Goal: Information Seeking & Learning: Compare options

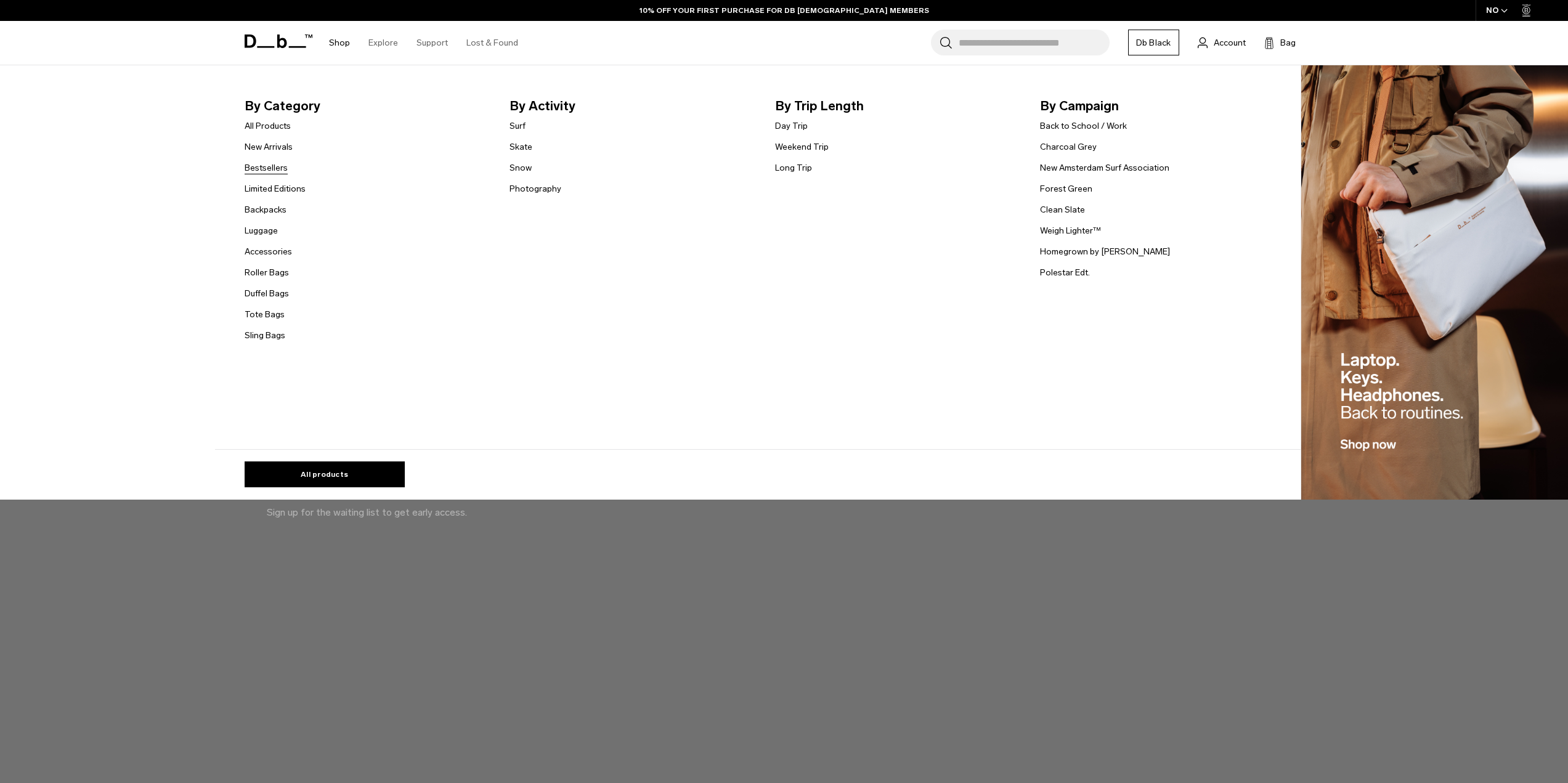
click at [281, 171] on link "Bestsellers" at bounding box center [266, 168] width 43 height 13
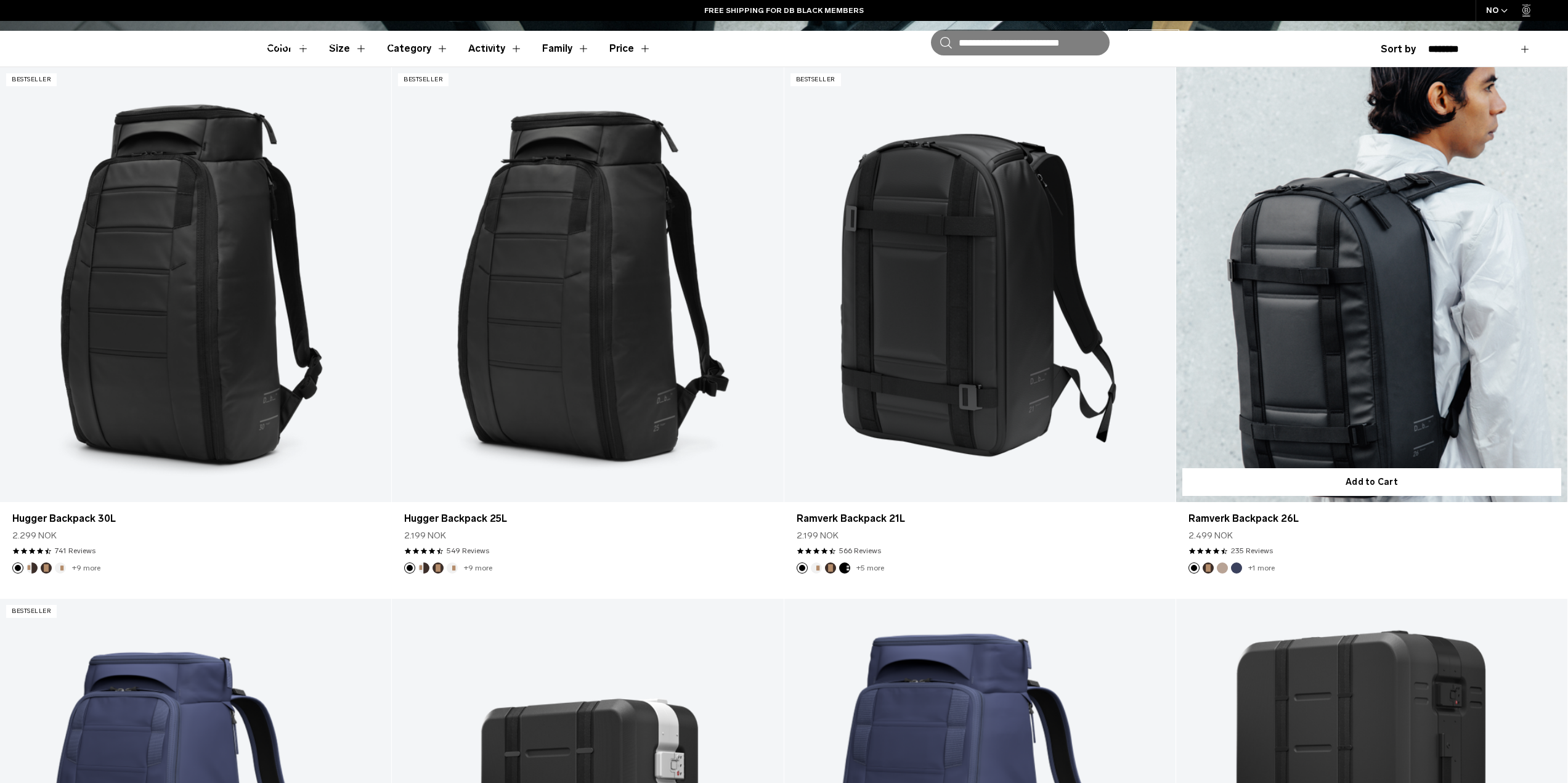
drag, startPoint x: 1342, startPoint y: 256, endPoint x: 1337, endPoint y: 260, distance: 6.4
click at [1342, 256] on link "Ramverk Backpack 26L" at bounding box center [1372, 285] width 391 height 435
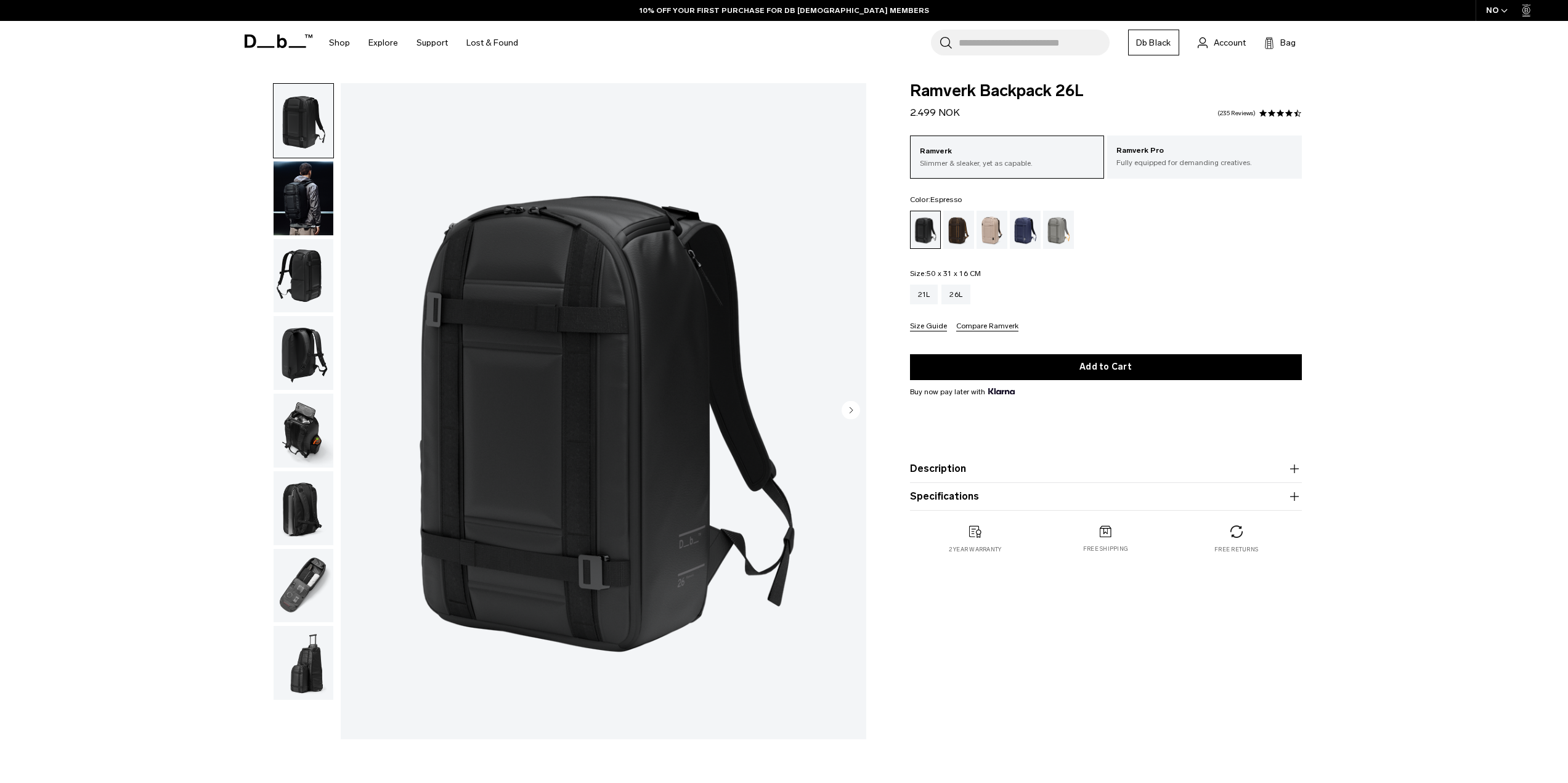
click at [963, 233] on div "Espresso" at bounding box center [959, 230] width 32 height 38
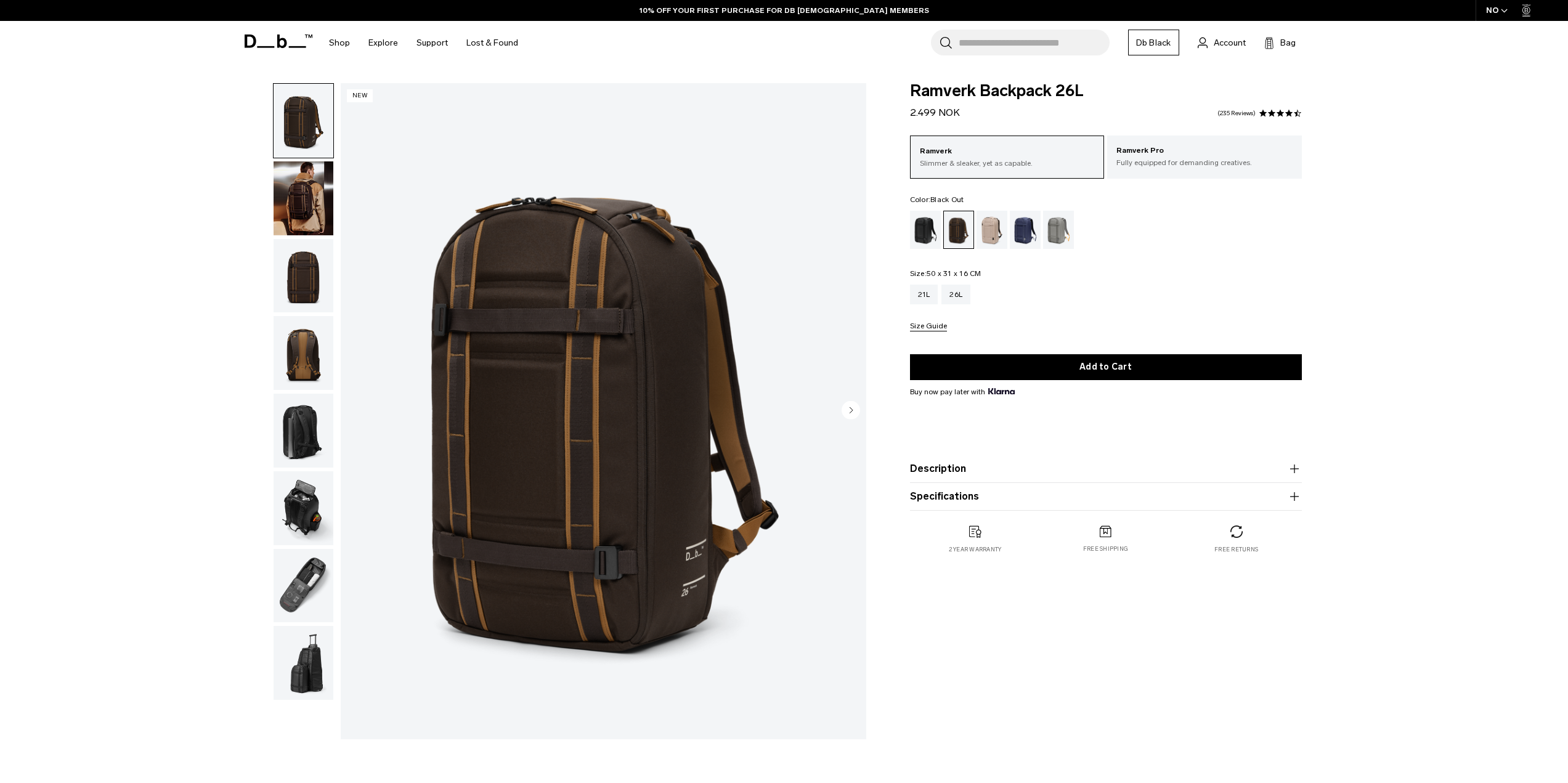
click at [923, 237] on div "Black Out" at bounding box center [926, 230] width 32 height 38
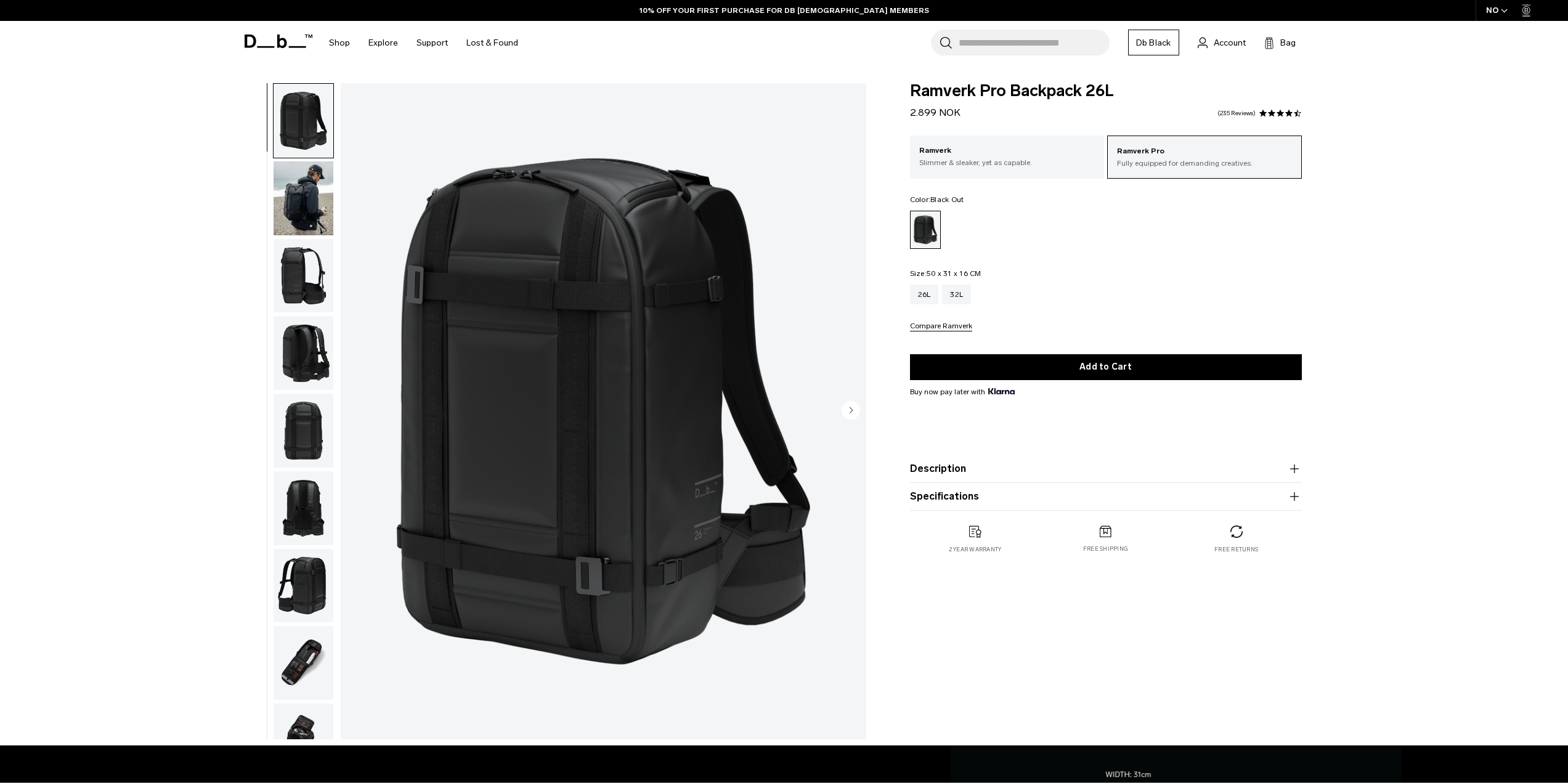
click at [849, 405] on circle "Next slide" at bounding box center [851, 410] width 18 height 18
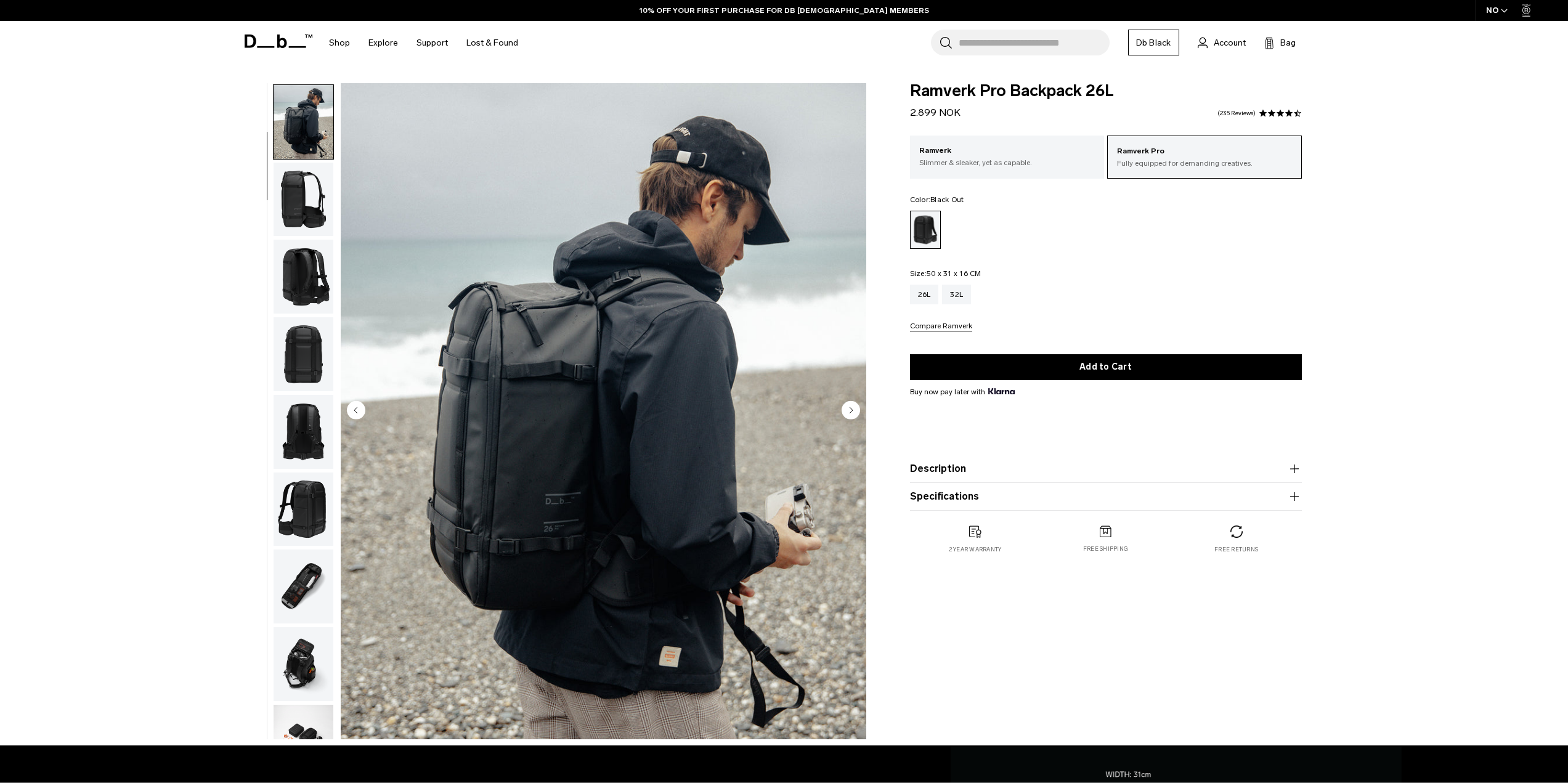
scroll to position [78, 0]
click at [849, 402] on circle "Next slide" at bounding box center [851, 410] width 18 height 18
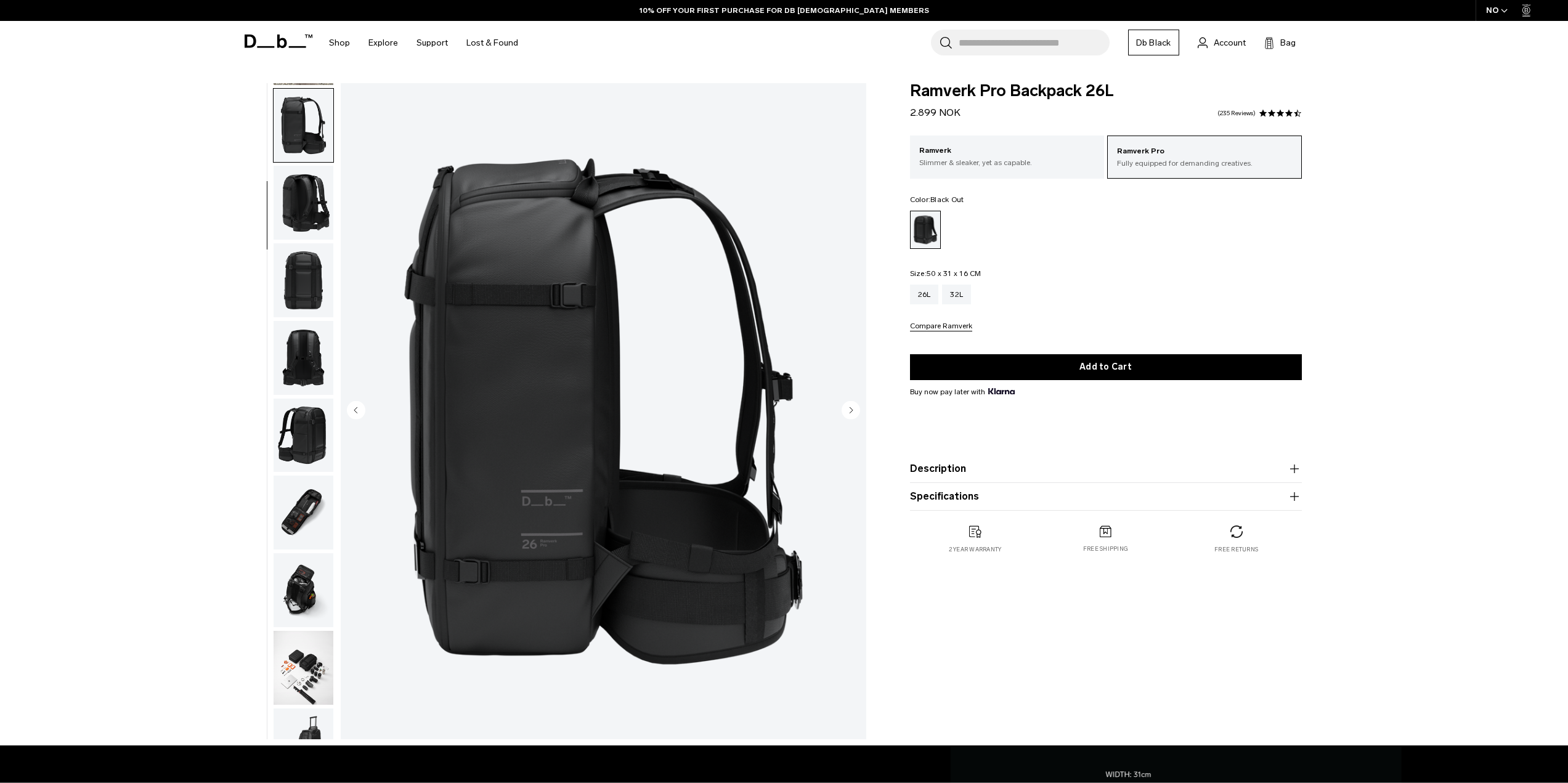
scroll to position [156, 0]
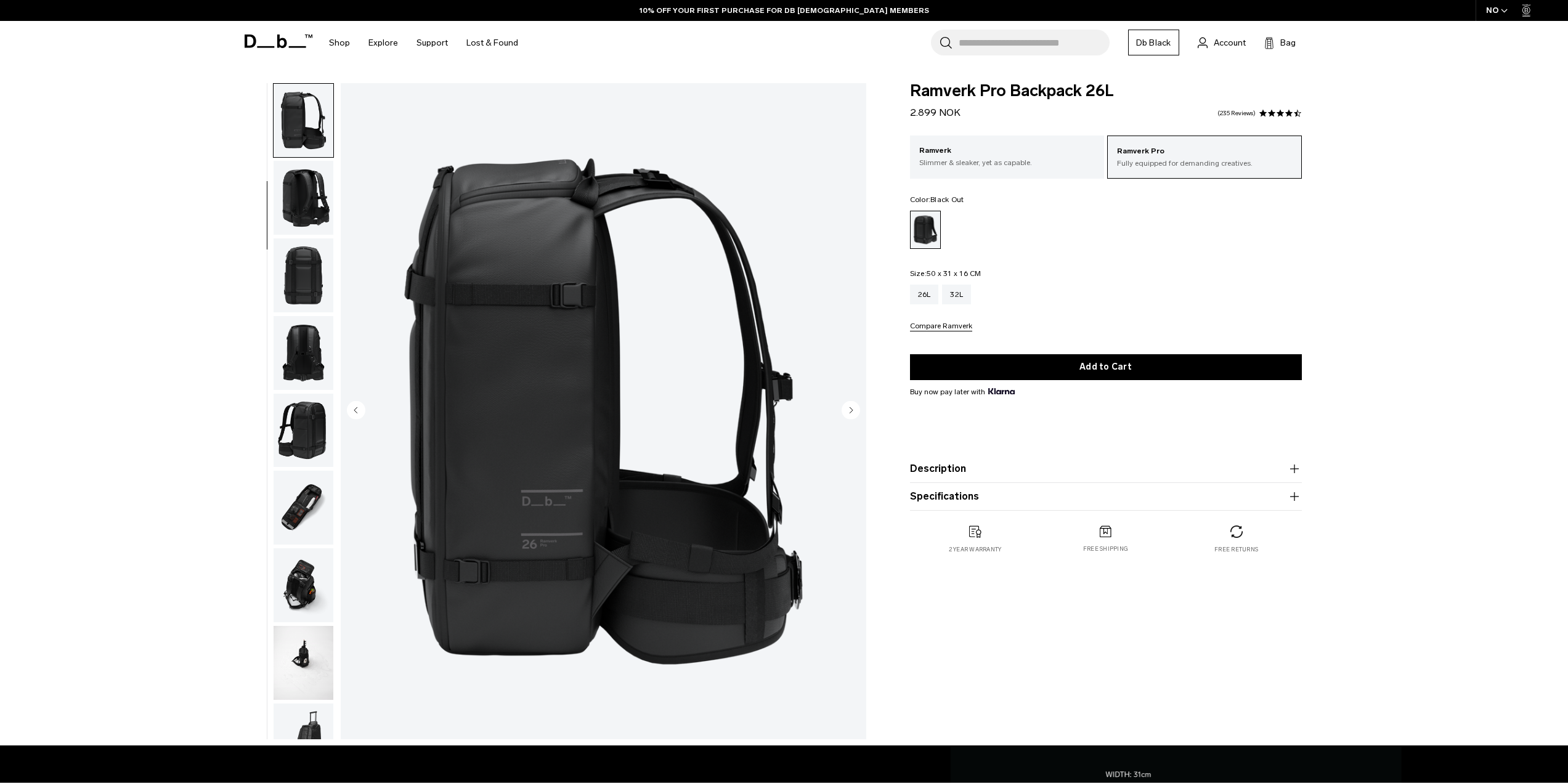
click at [845, 403] on circle "Next slide" at bounding box center [851, 410] width 18 height 18
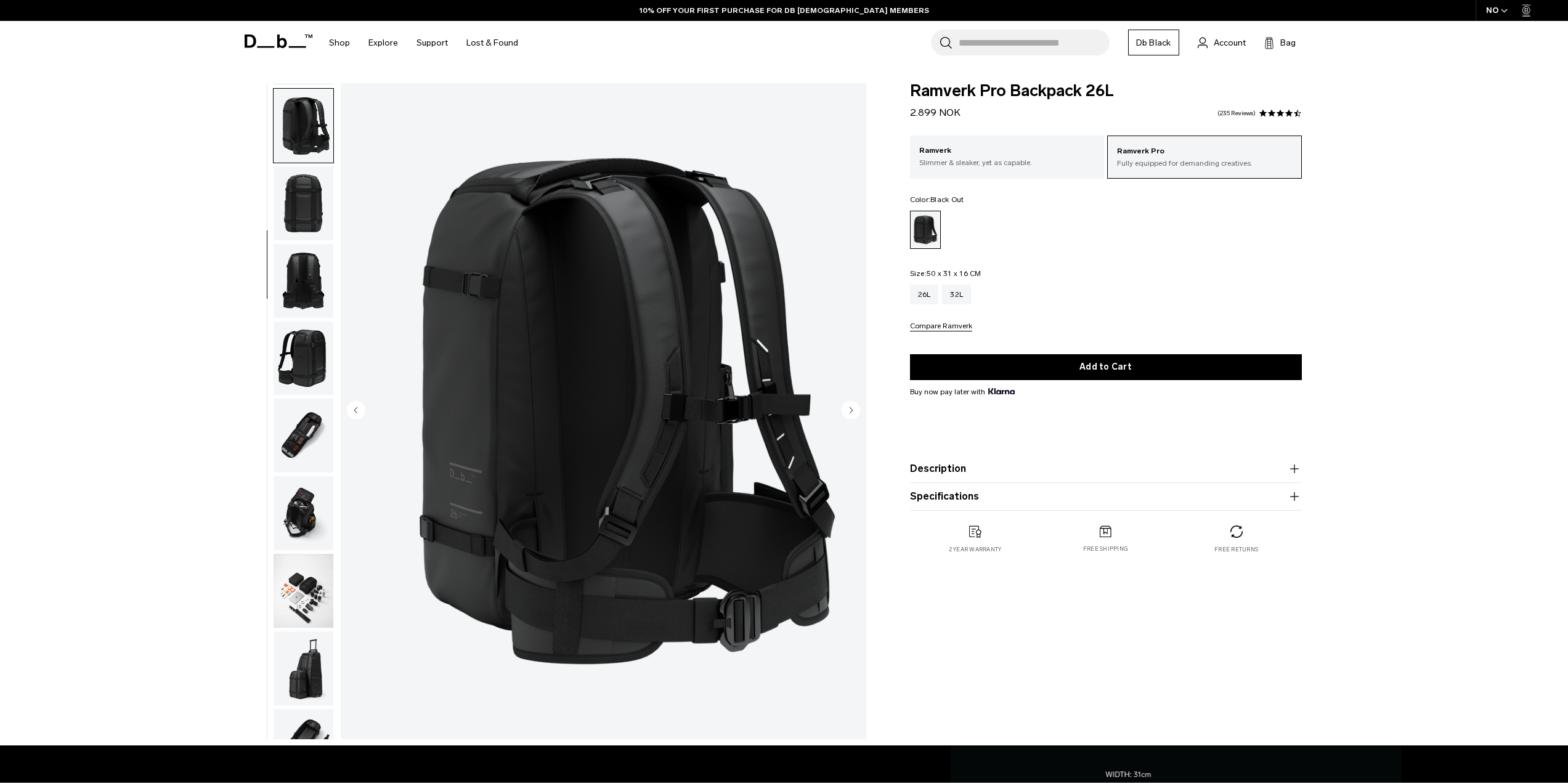
scroll to position [233, 0]
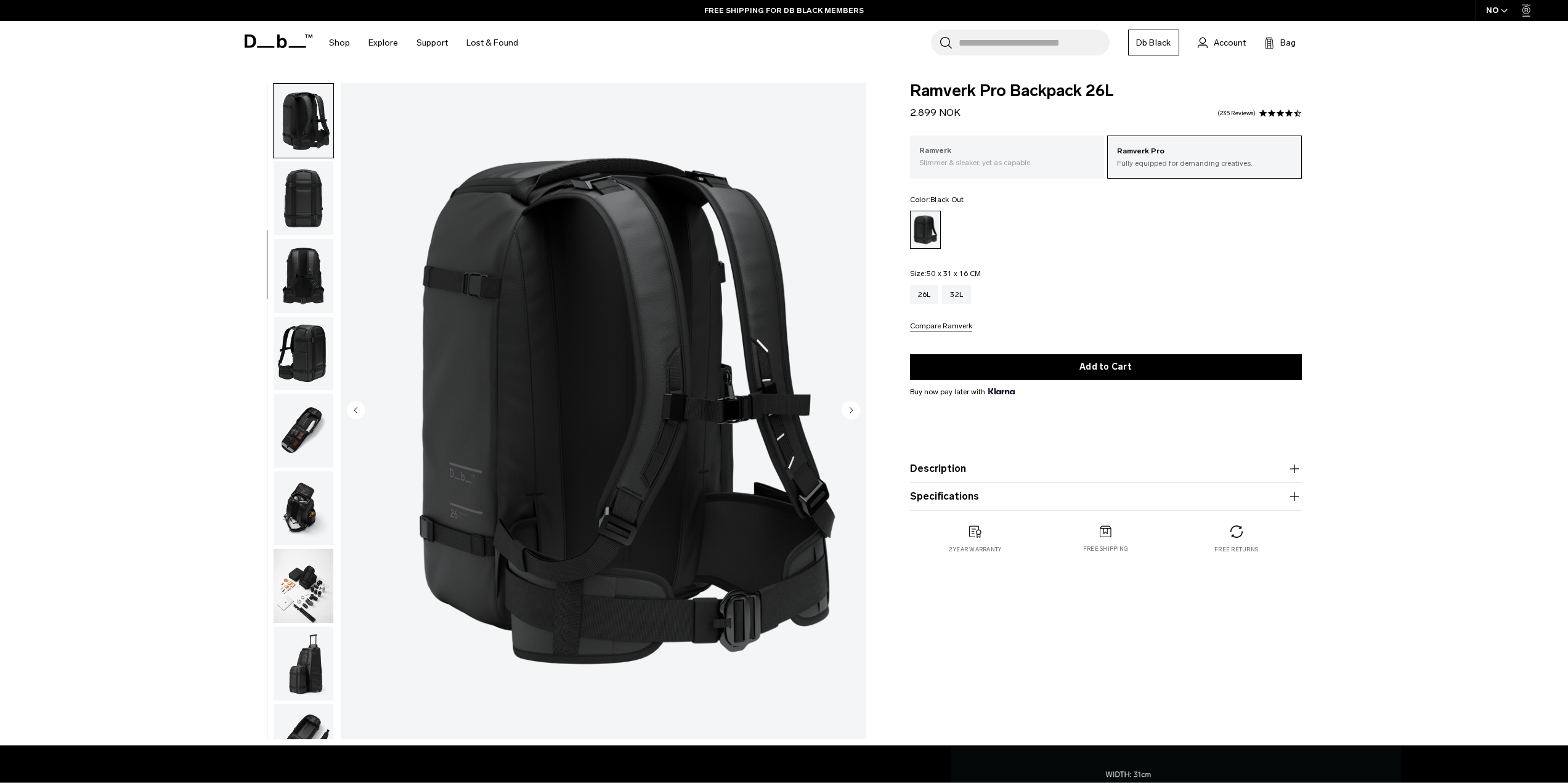
click at [1020, 143] on div "Ramverk Slimmer & sleaker, yet as capable." at bounding box center [1007, 157] width 194 height 42
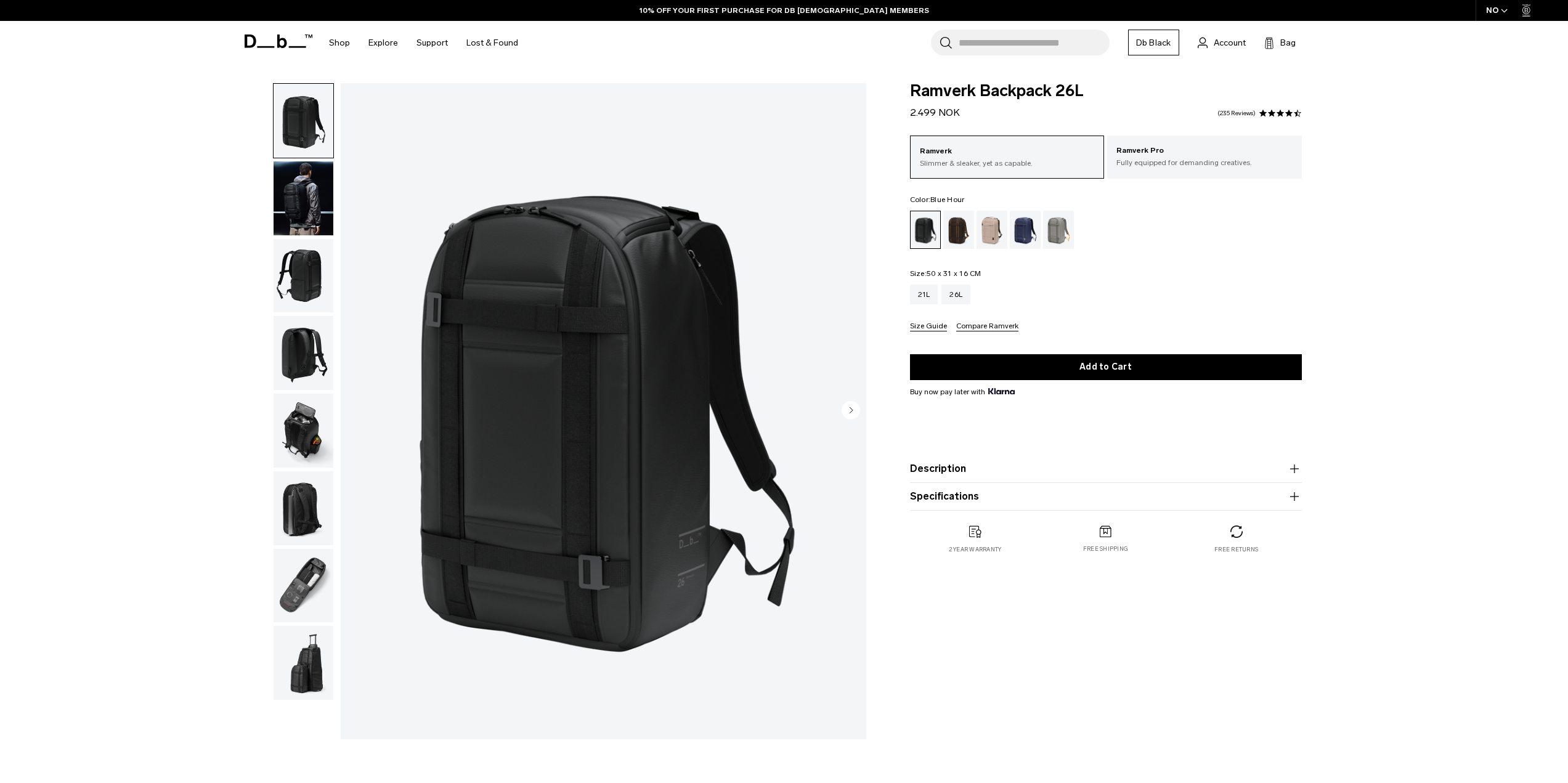
click at [1021, 236] on div "Blue Hour" at bounding box center [1026, 230] width 32 height 38
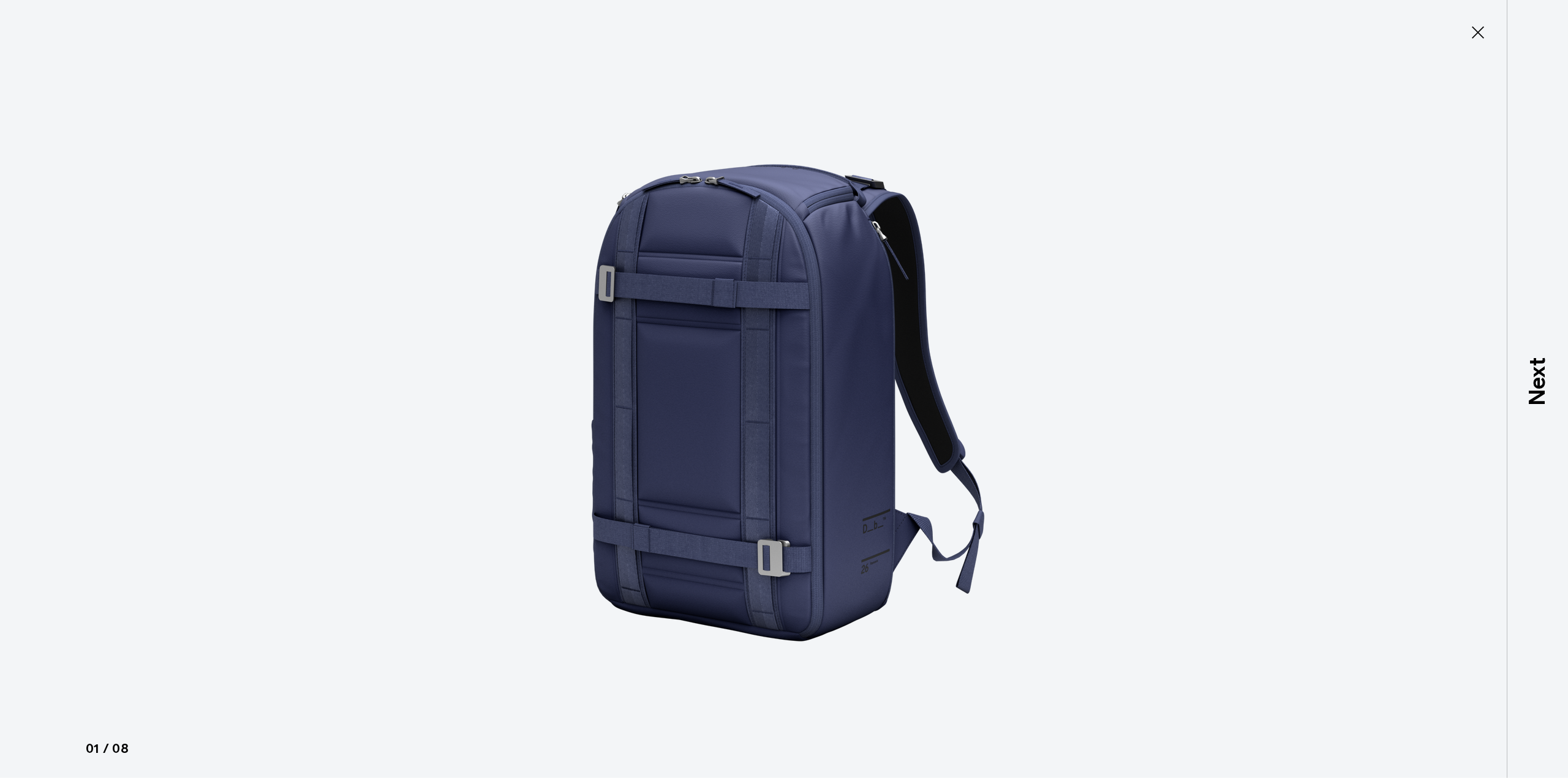
click at [1114, 362] on div at bounding box center [784, 389] width 1568 height 778
click at [1480, 33] on icon at bounding box center [1478, 33] width 20 height 20
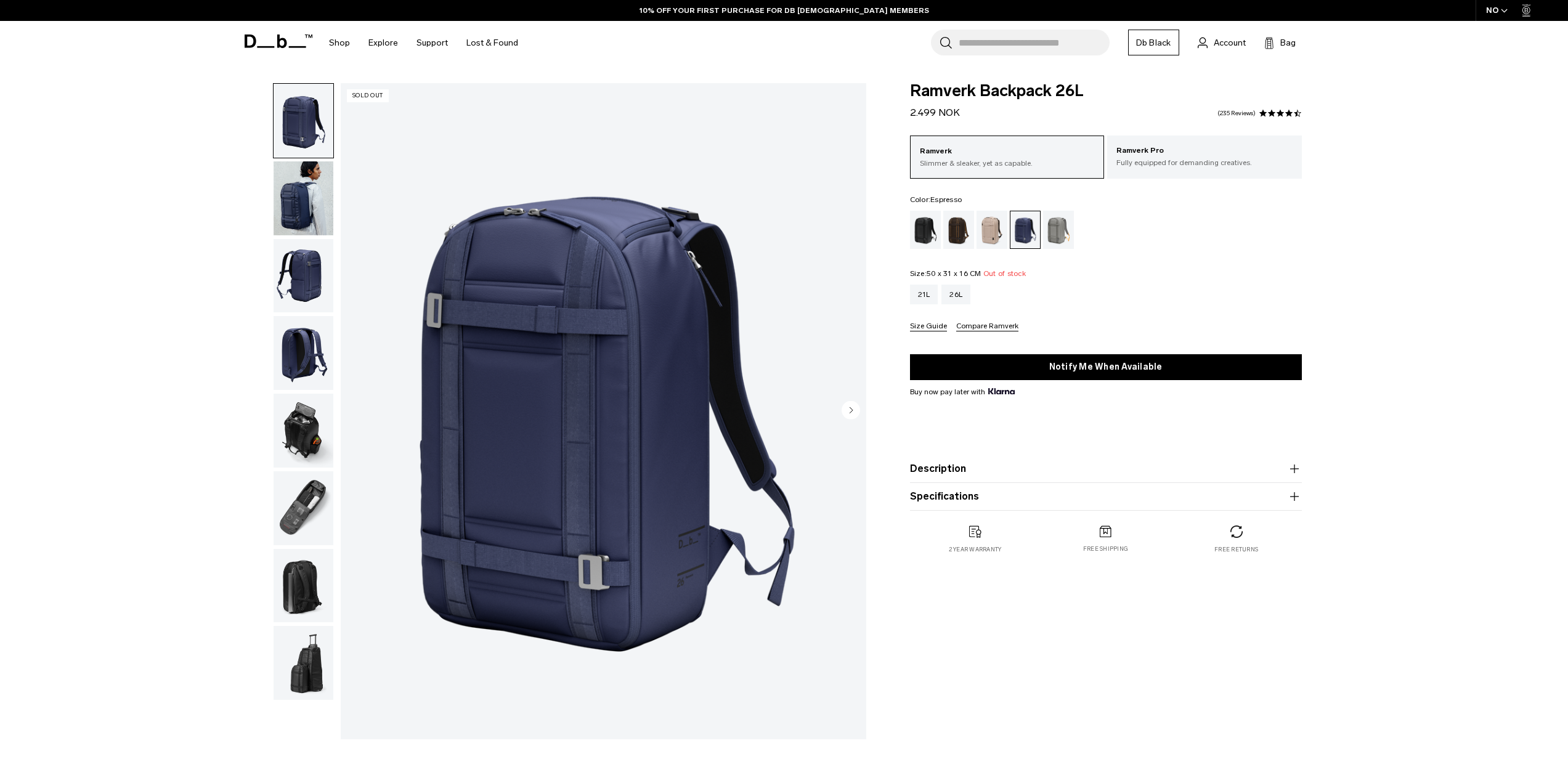
click at [955, 233] on div "Espresso" at bounding box center [959, 230] width 32 height 38
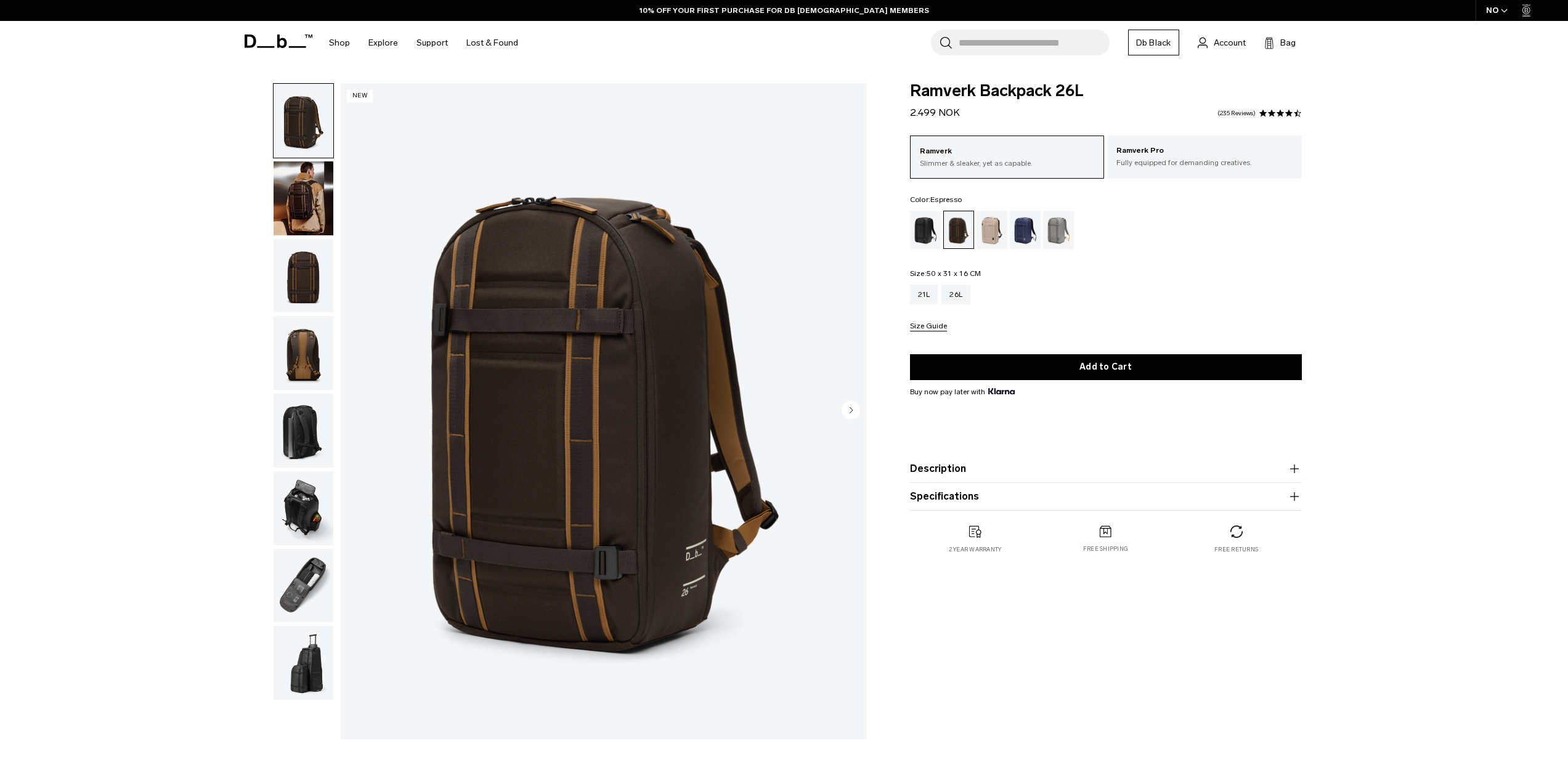
click at [293, 287] on img "button" at bounding box center [303, 276] width 60 height 74
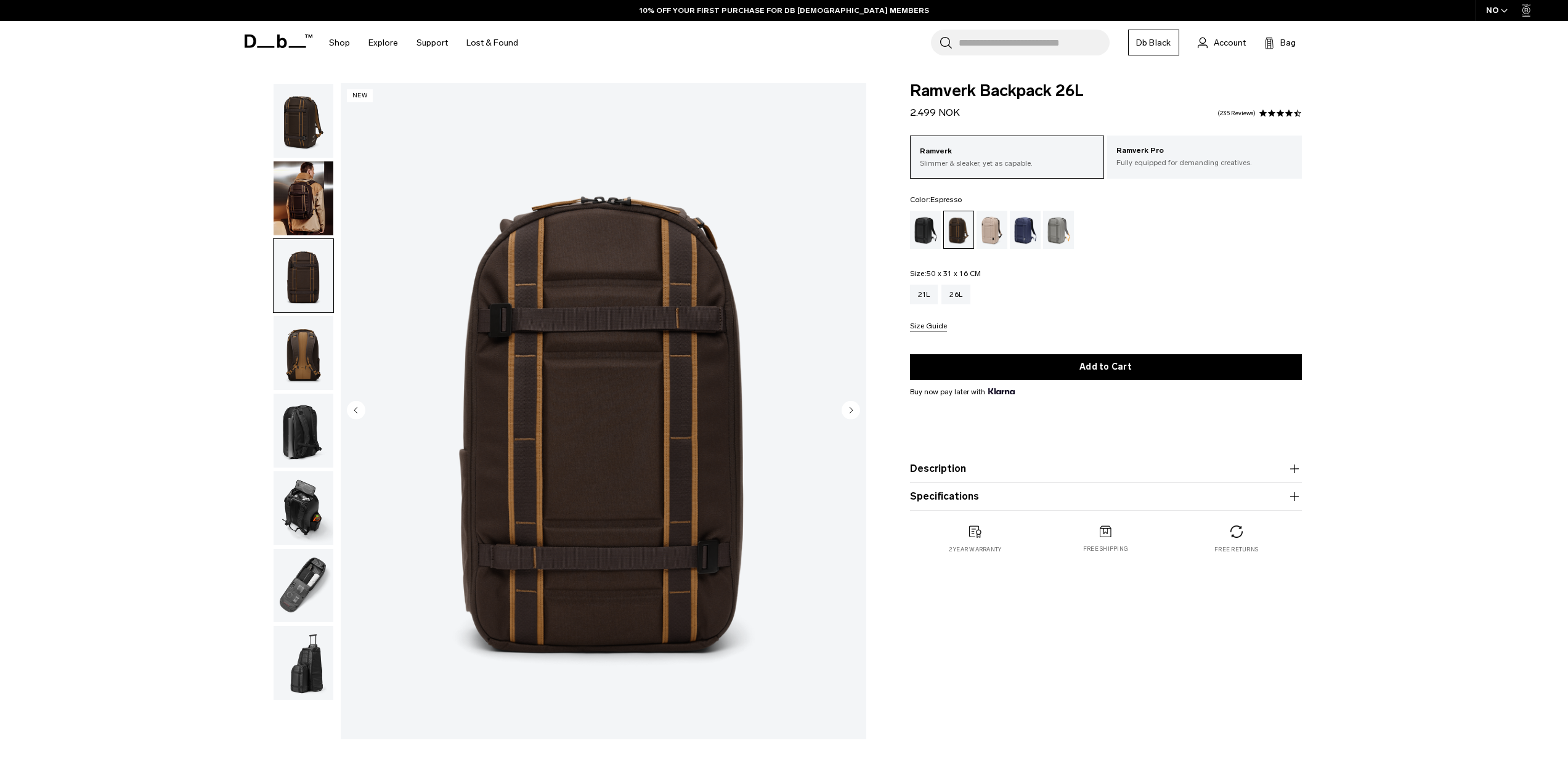
click at [306, 195] on img "button" at bounding box center [303, 198] width 60 height 74
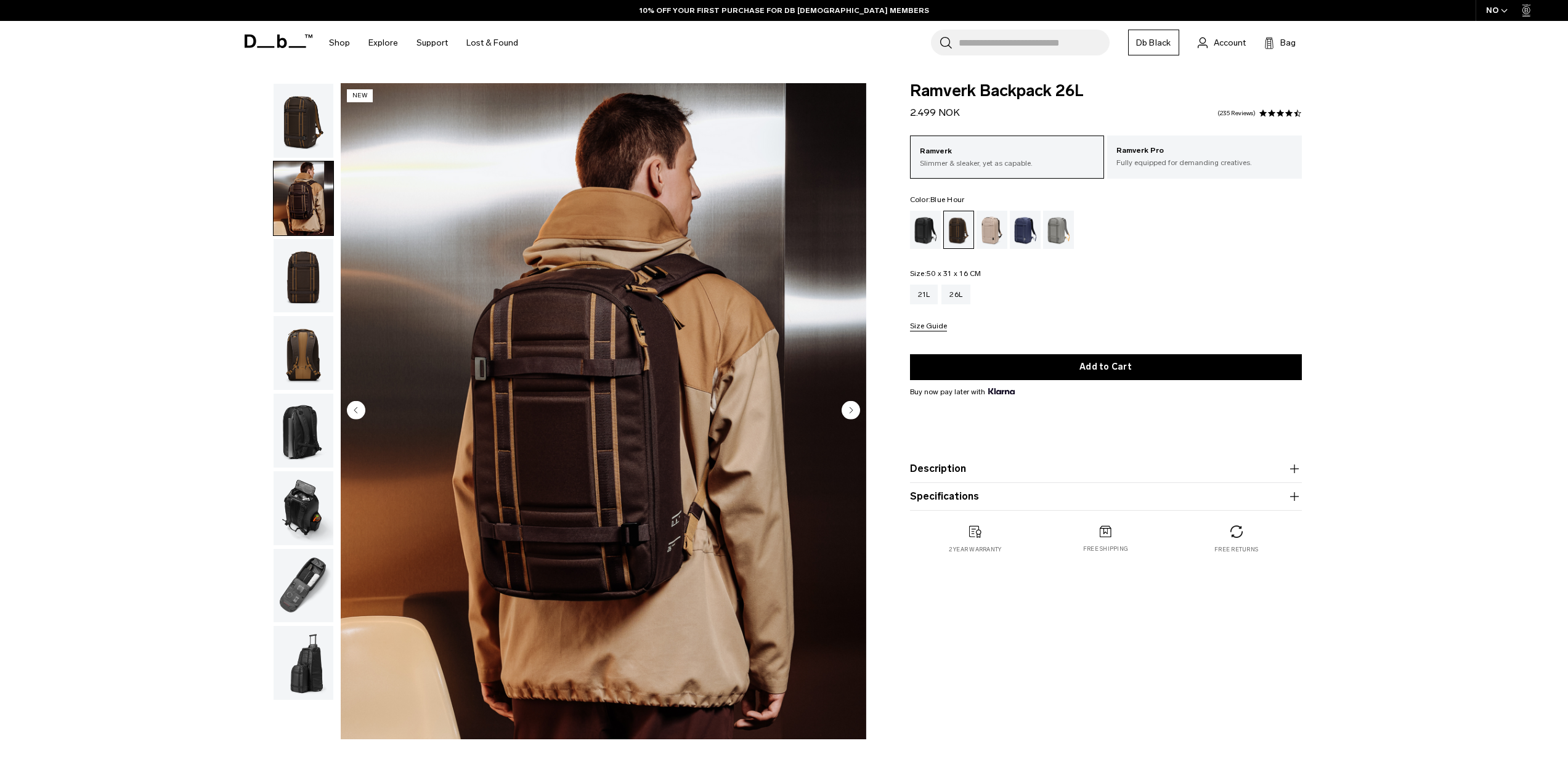
click at [1023, 240] on div "Blue Hour" at bounding box center [1026, 230] width 32 height 38
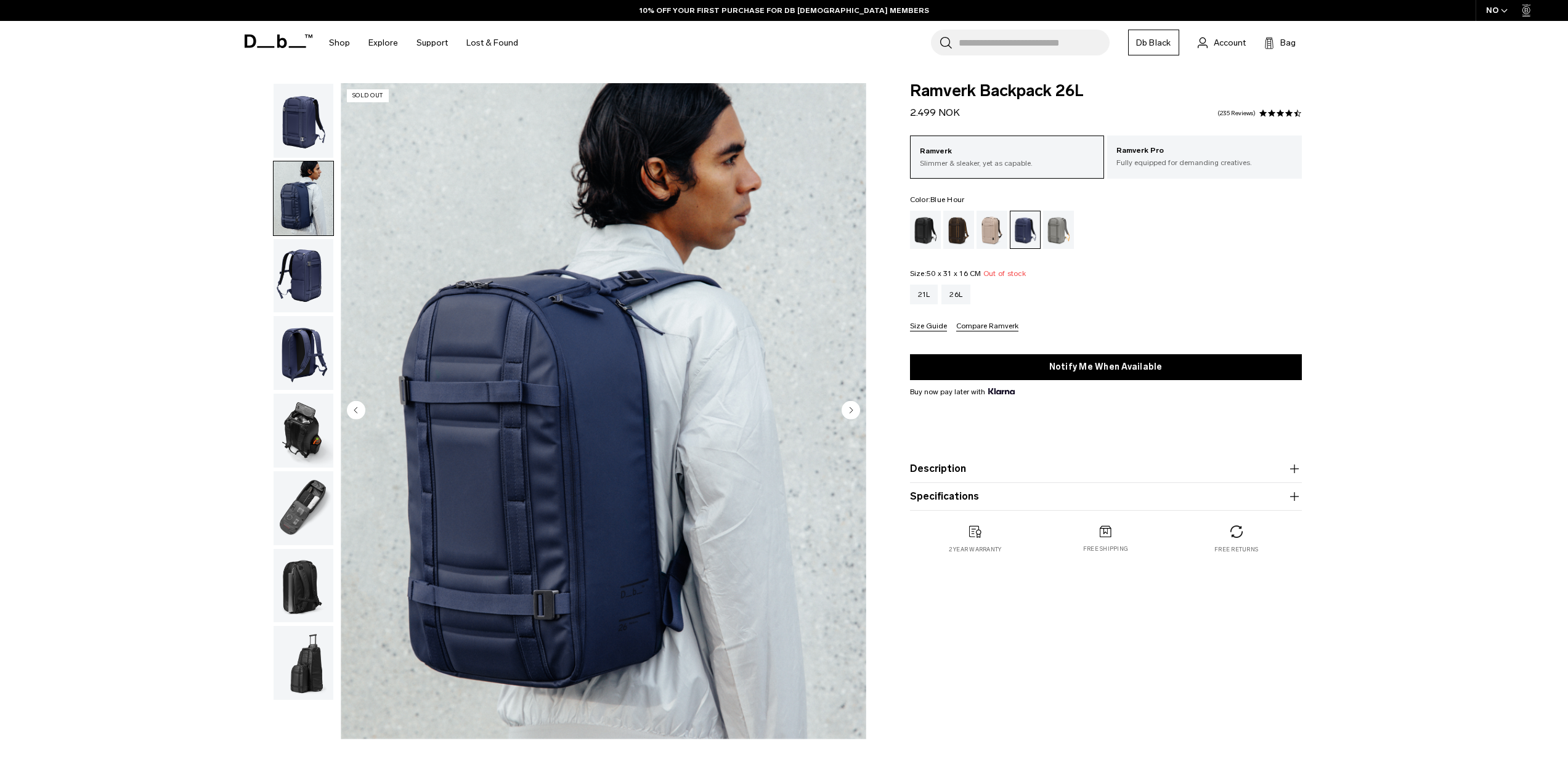
click at [851, 408] on circle "Next slide" at bounding box center [851, 410] width 18 height 18
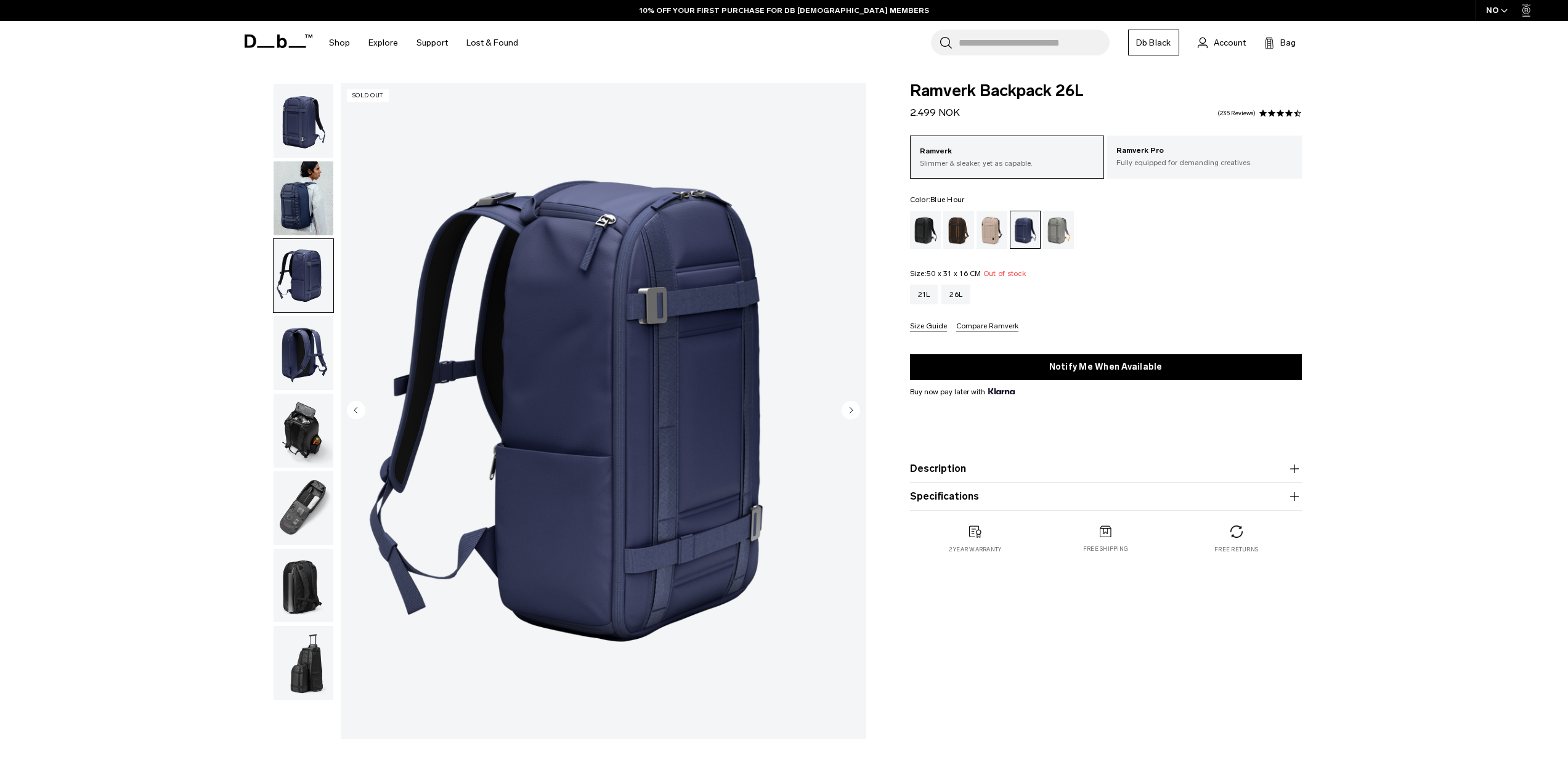
click at [850, 409] on icon "Next slide" at bounding box center [851, 410] width 3 height 5
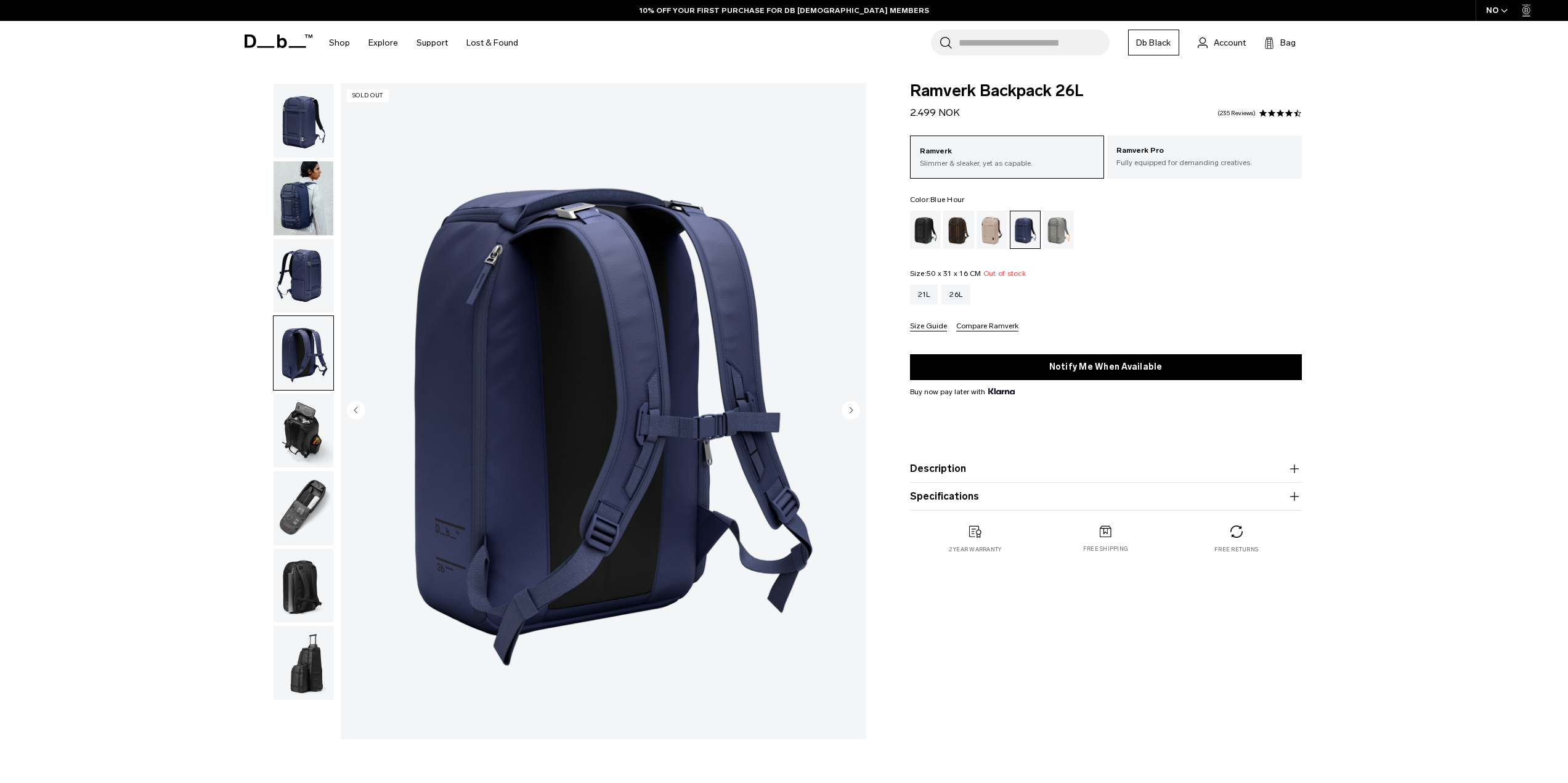
click at [850, 409] on icon "Next slide" at bounding box center [851, 410] width 3 height 5
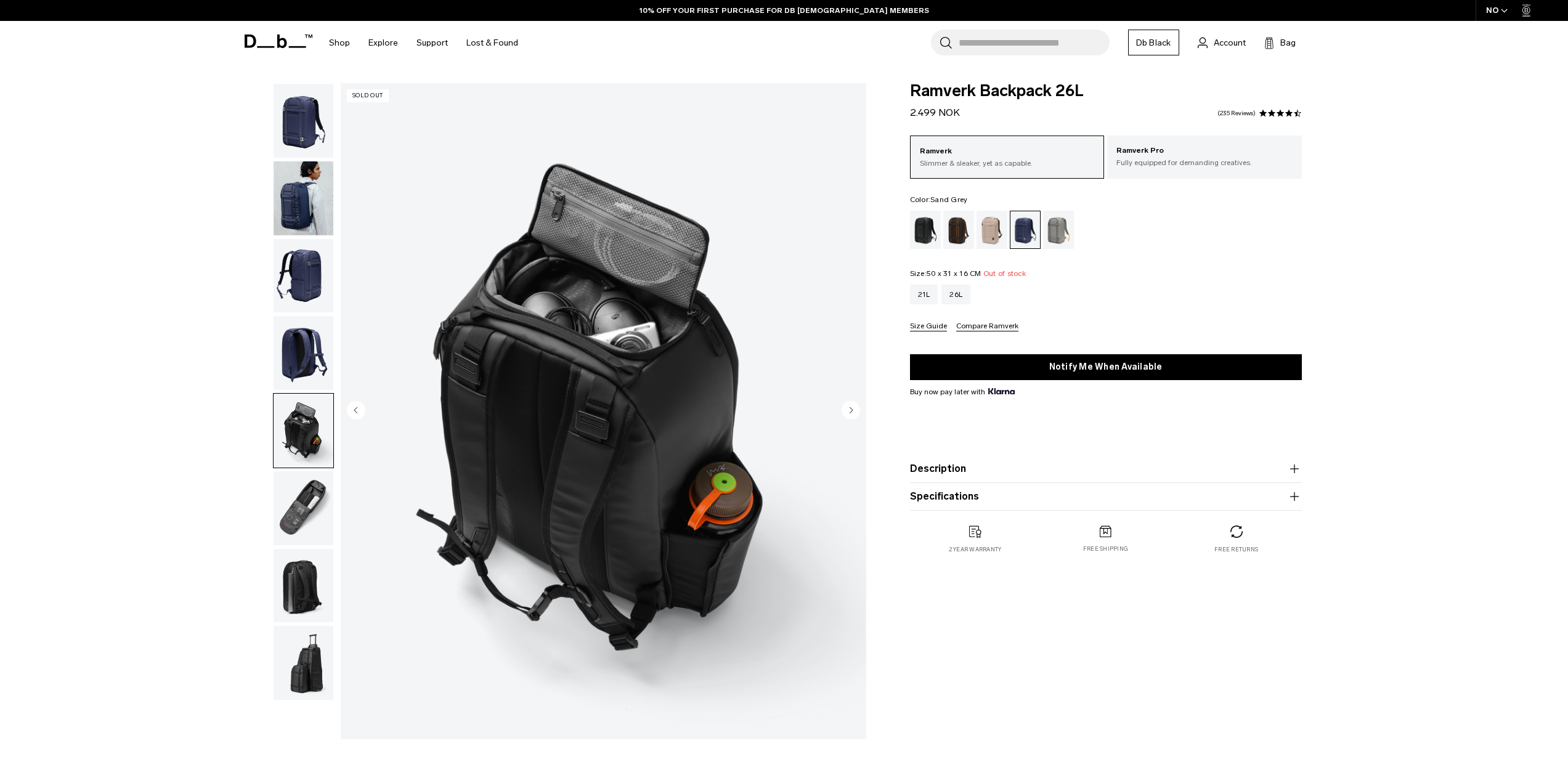
click at [1053, 245] on div "Sand Grey" at bounding box center [1059, 230] width 32 height 38
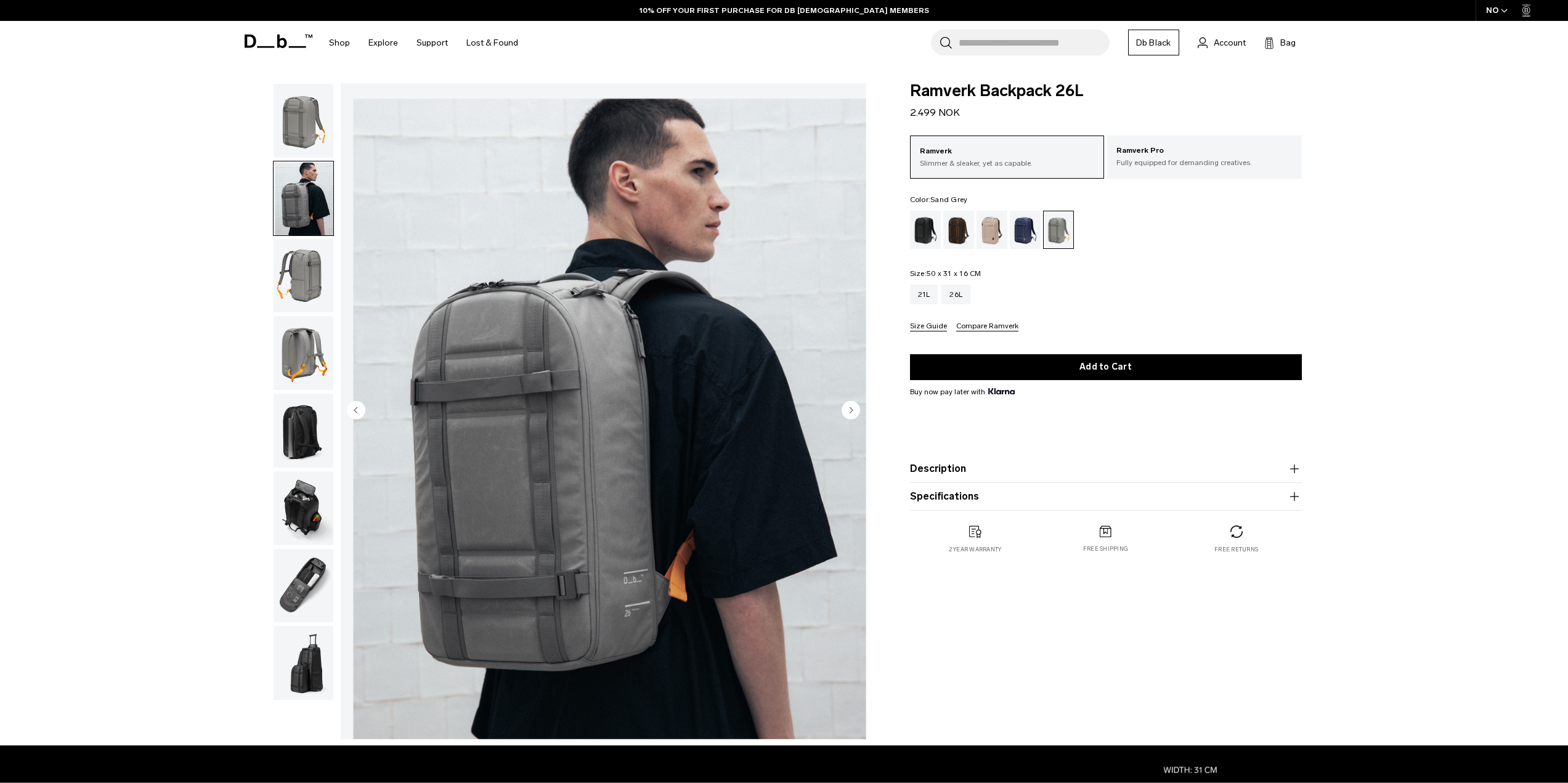
click at [837, 415] on img "2 / 8" at bounding box center [603, 411] width 526 height 656
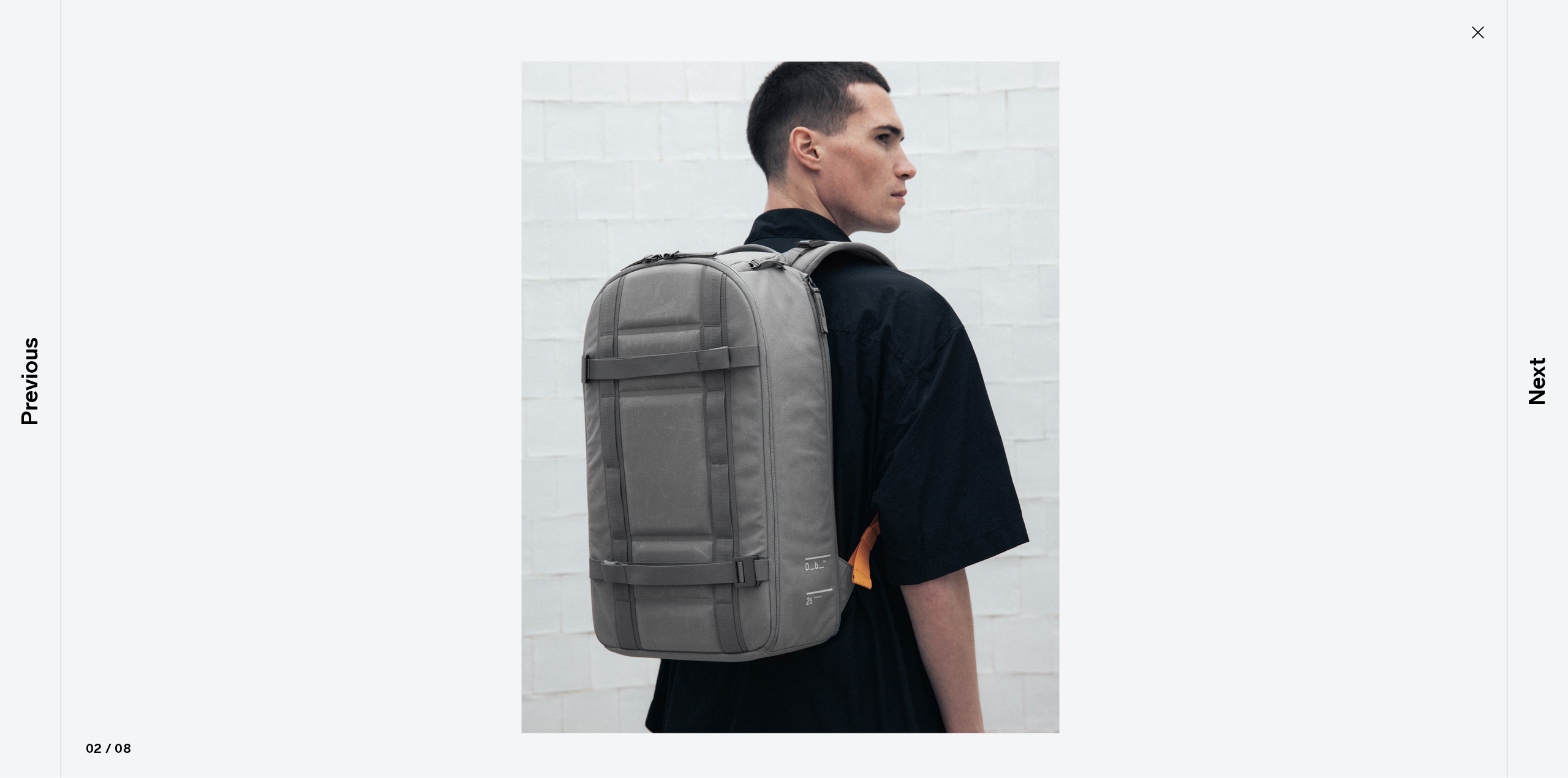
click at [1218, 267] on div at bounding box center [784, 389] width 1568 height 778
click at [1481, 43] on button "Close" at bounding box center [1478, 32] width 41 height 26
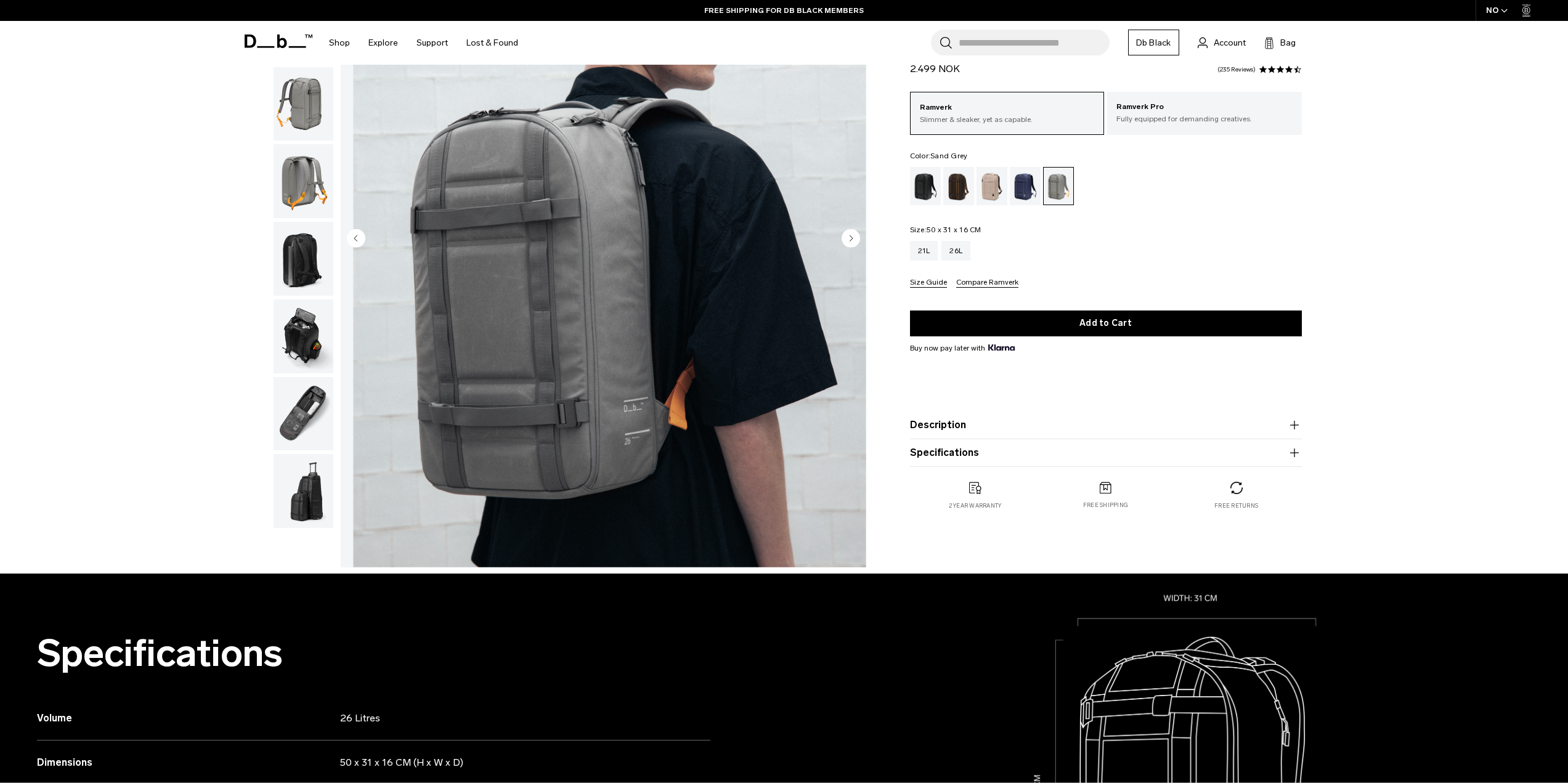
scroll to position [62, 0]
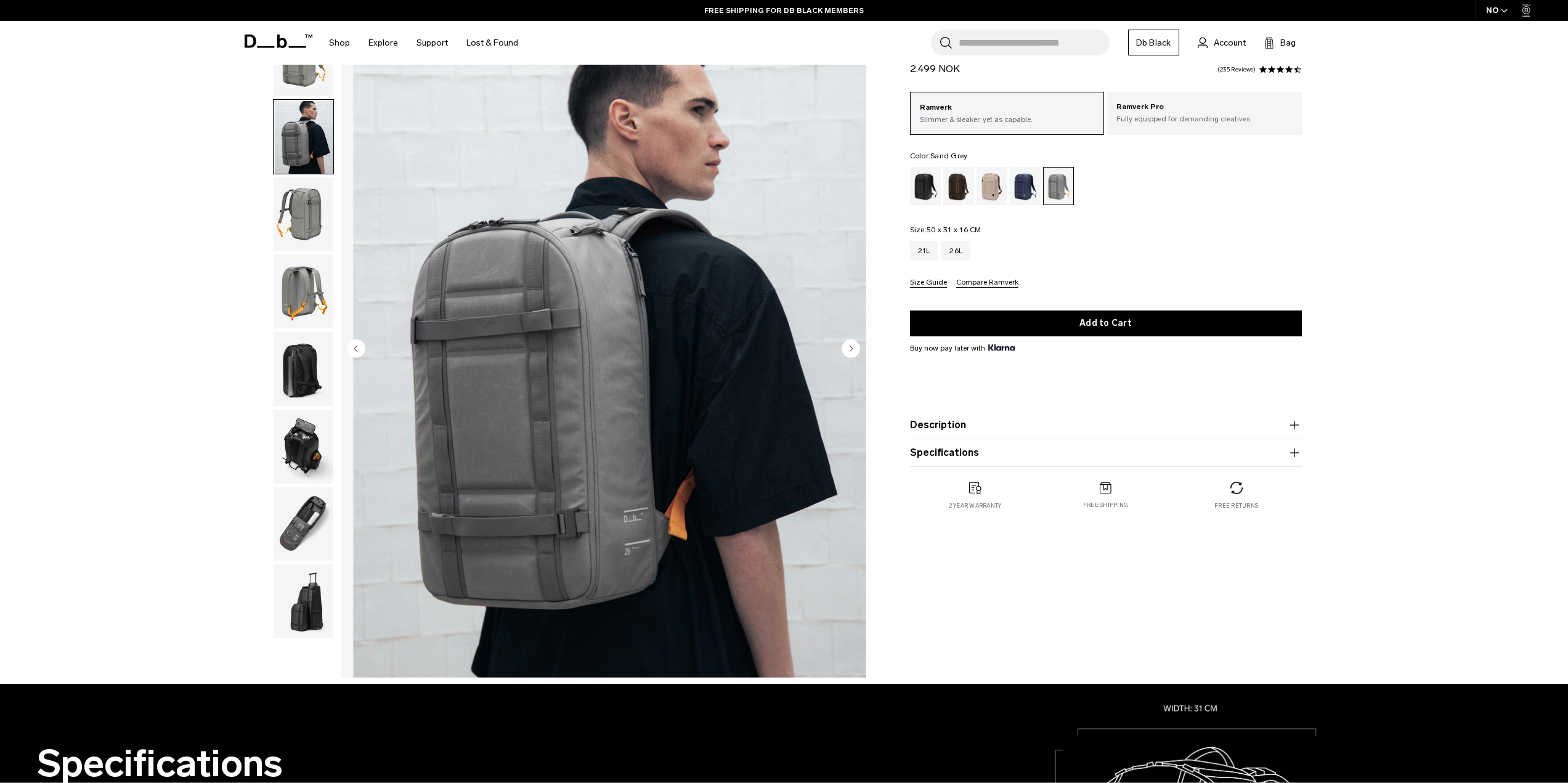
click at [985, 184] on div "Fogbow Beige" at bounding box center [992, 186] width 32 height 38
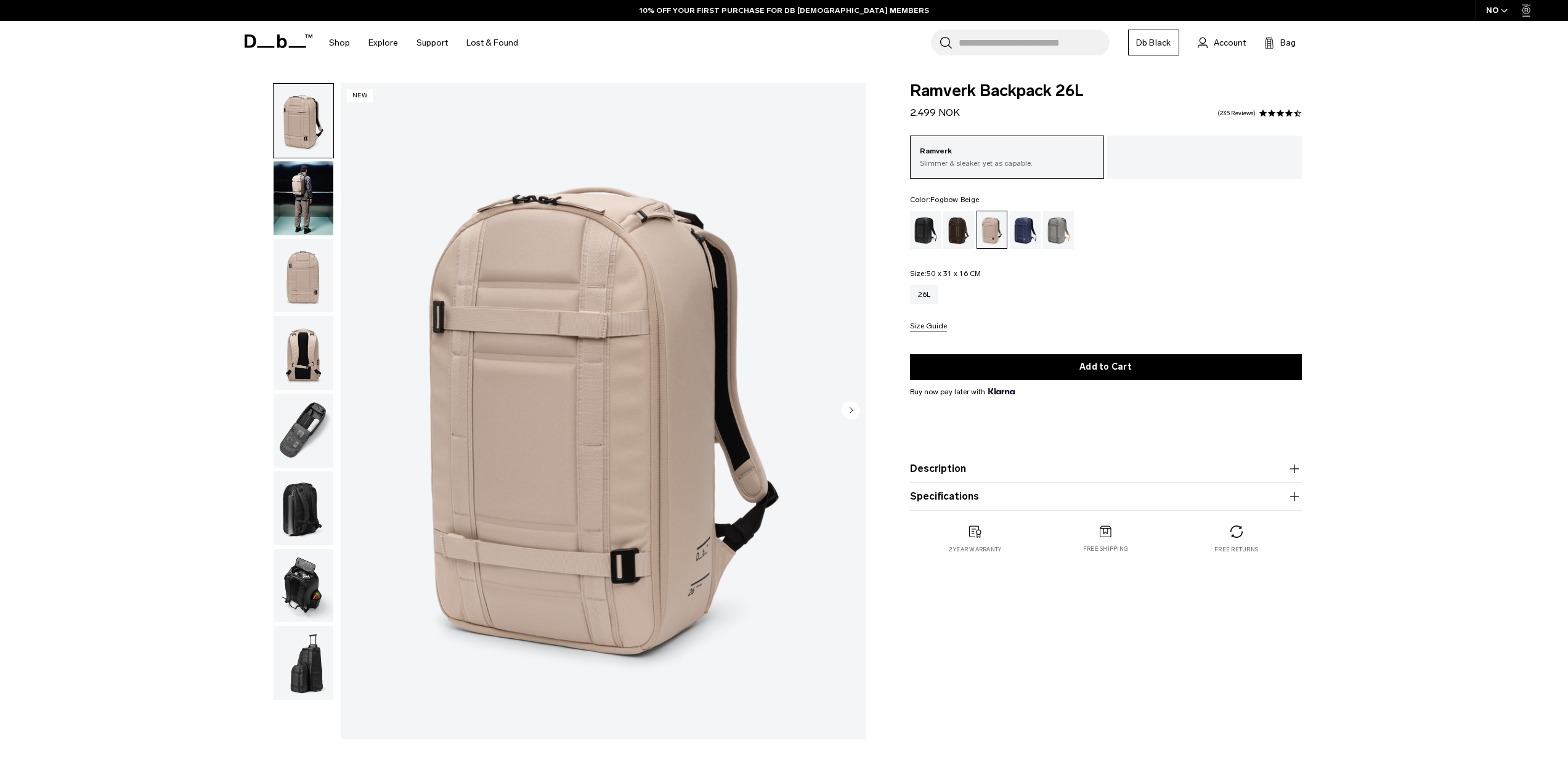
click at [858, 405] on circle "Next slide" at bounding box center [851, 410] width 18 height 18
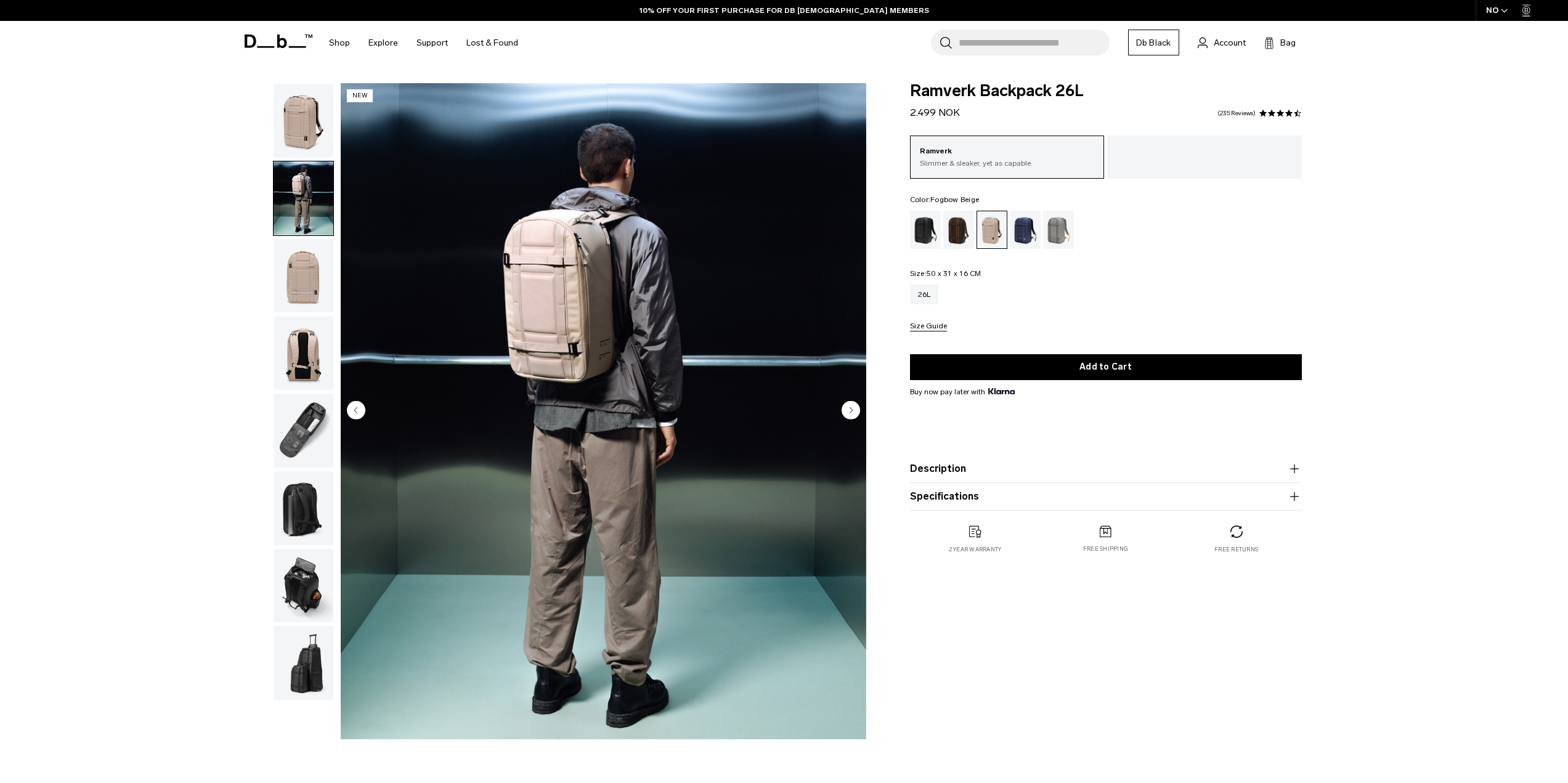
click at [859, 401] on icon "Next slide" at bounding box center [851, 410] width 18 height 18
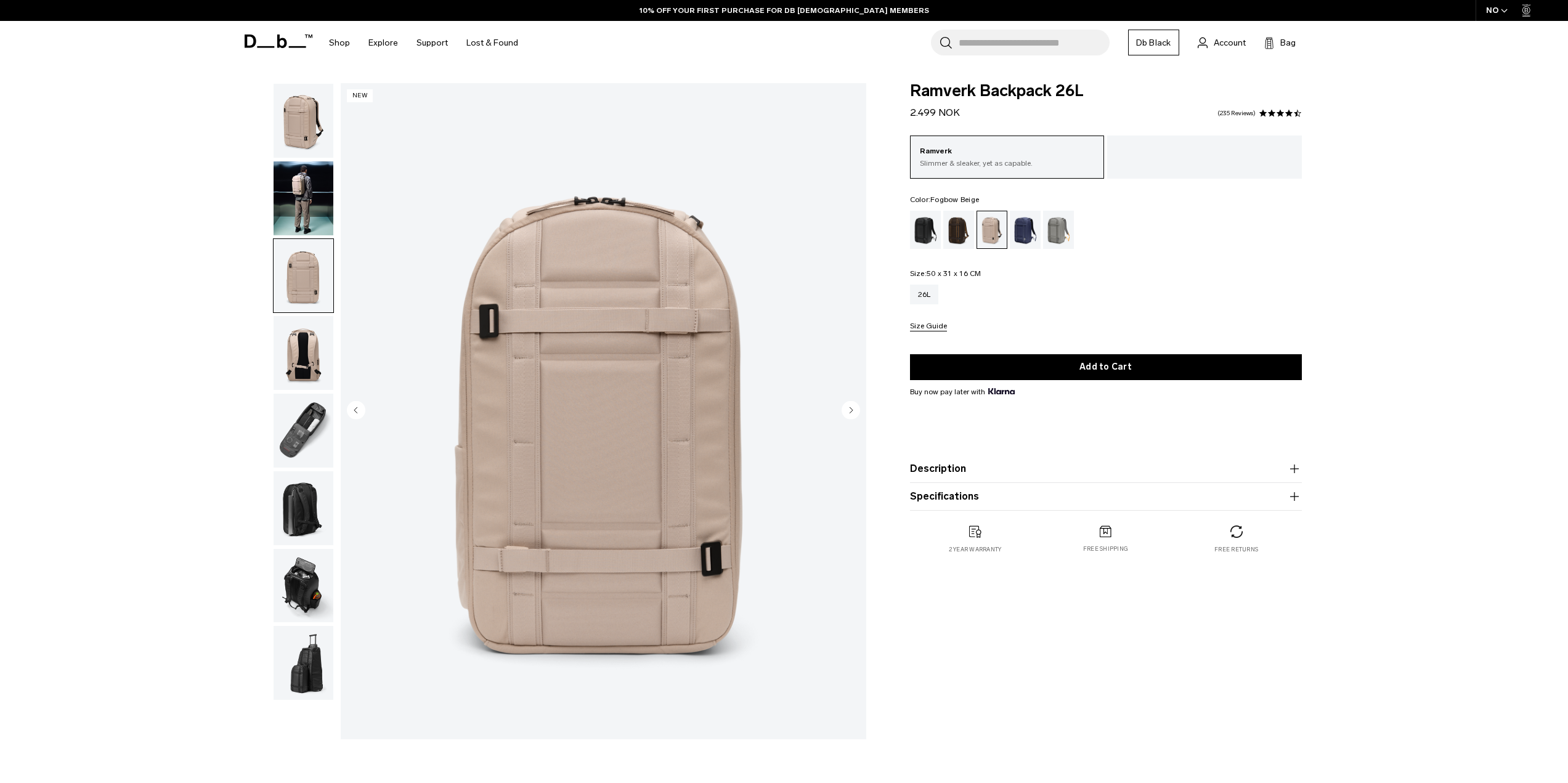
click at [859, 400] on img "3 / 8" at bounding box center [603, 411] width 526 height 656
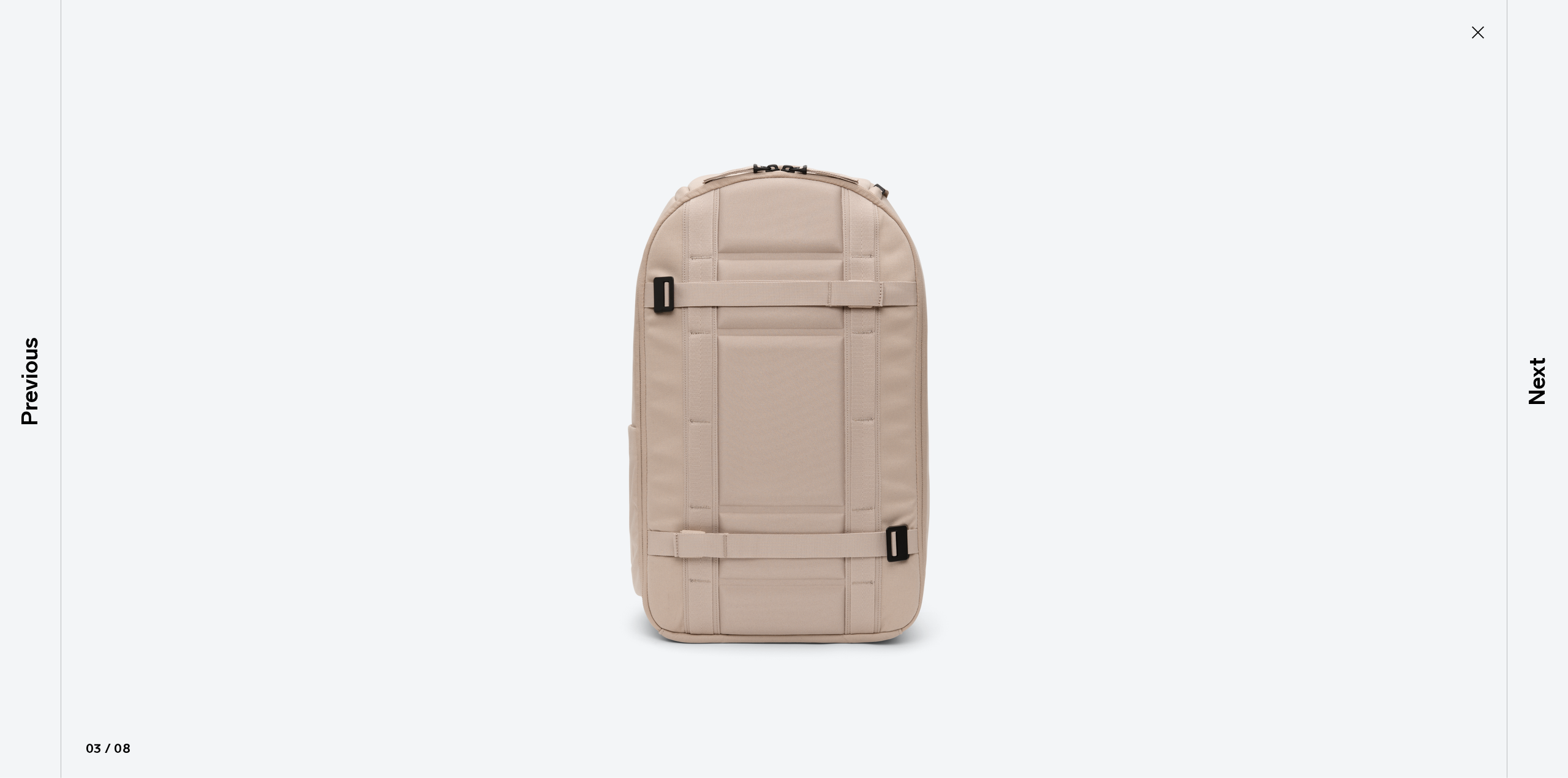
click at [1335, 200] on div at bounding box center [784, 389] width 1568 height 778
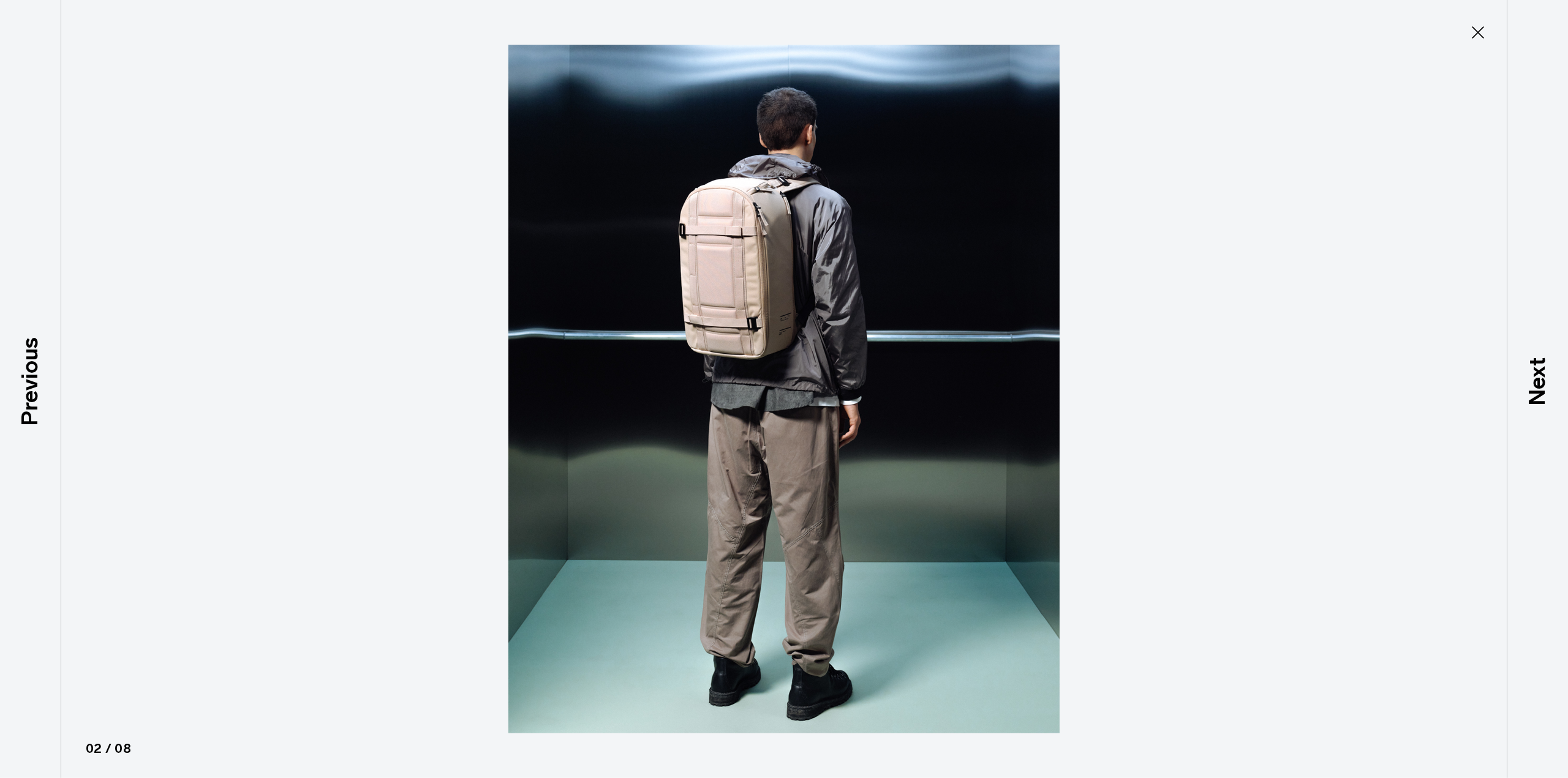
click at [1348, 177] on div at bounding box center [784, 389] width 1568 height 778
click at [1349, 177] on div at bounding box center [784, 389] width 1568 height 778
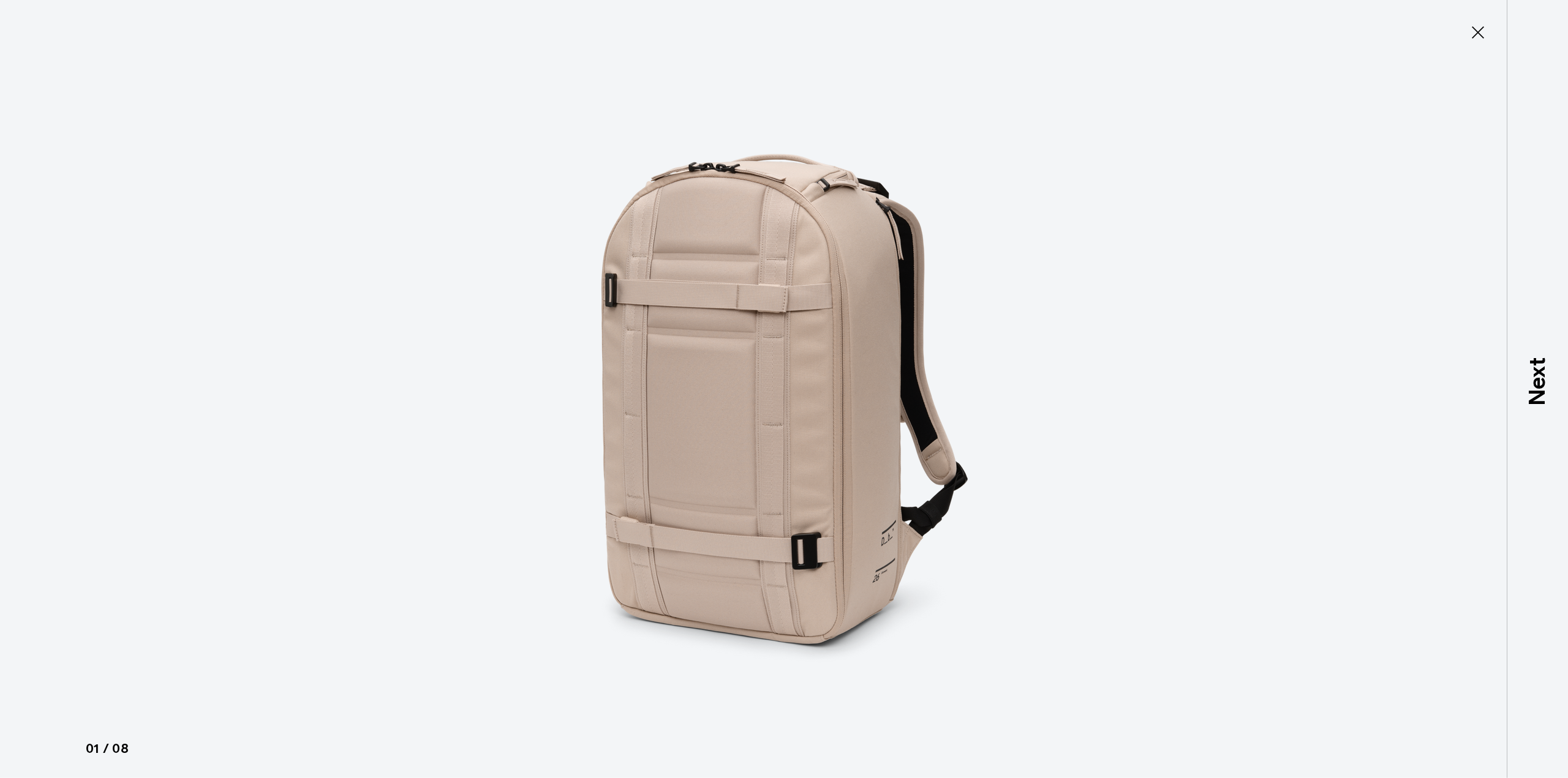
click at [1489, 25] on button "Close" at bounding box center [1478, 32] width 41 height 26
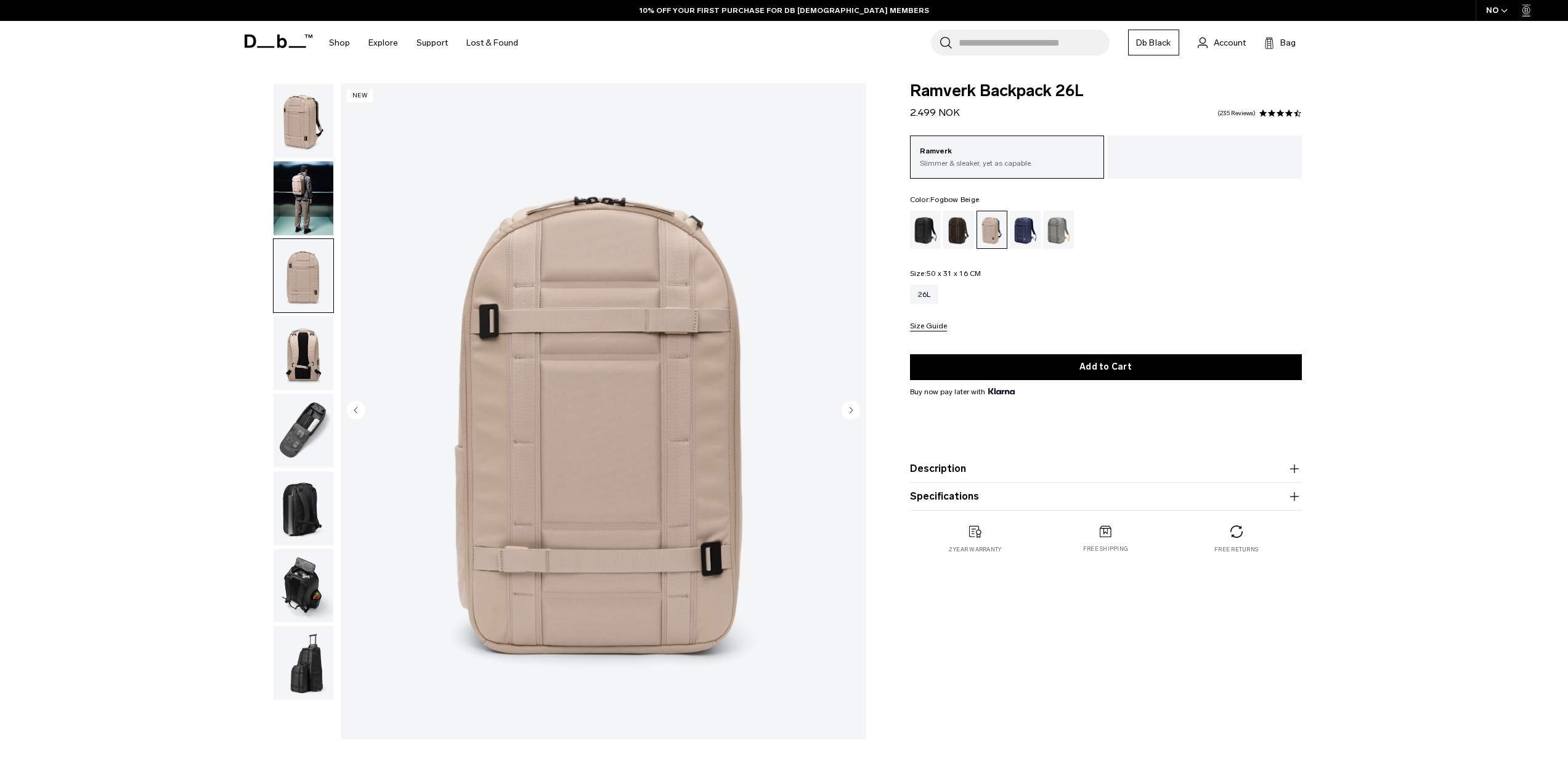
click at [287, 42] on icon at bounding box center [278, 41] width 68 height 14
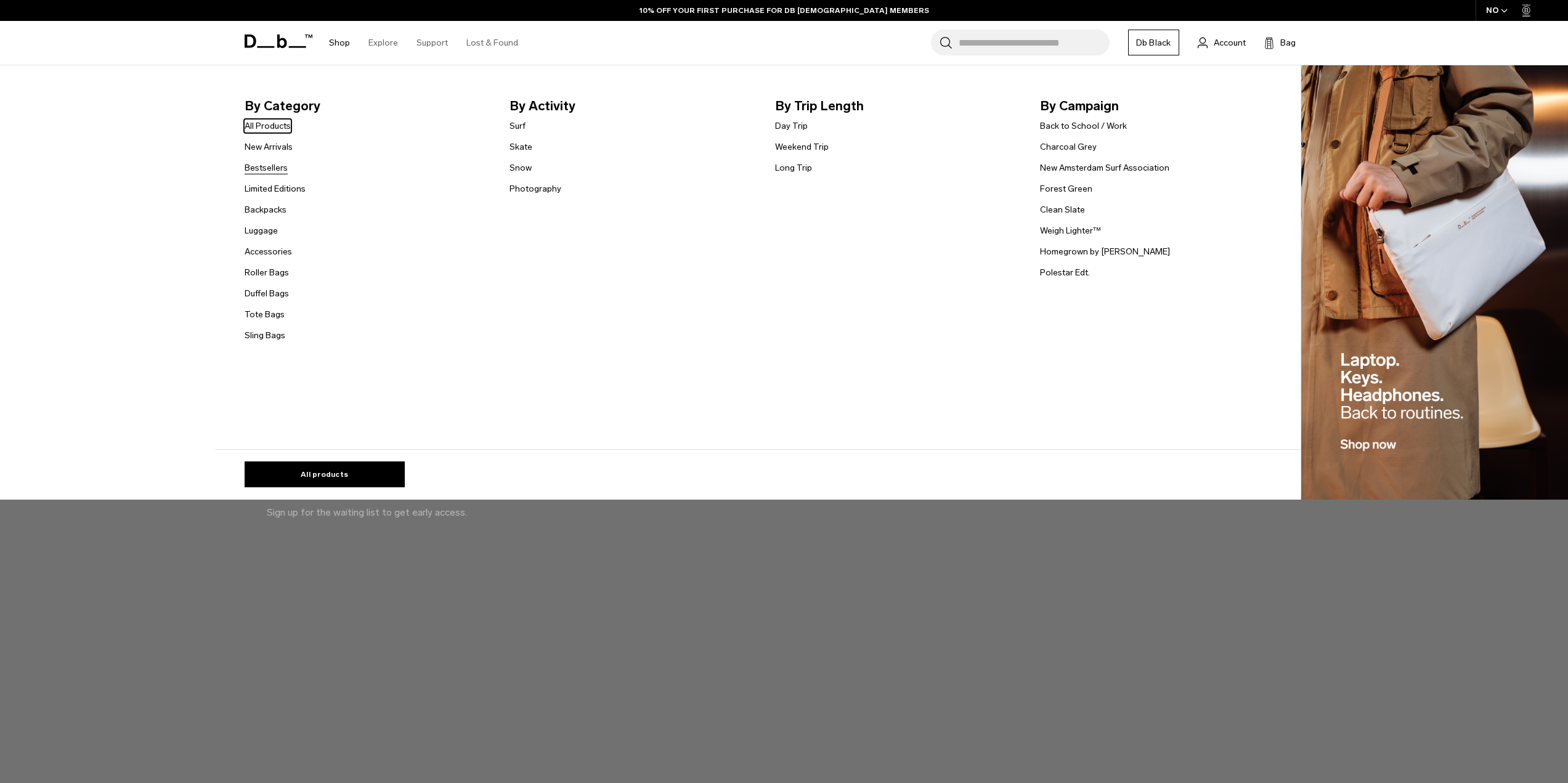
click at [277, 165] on link "Bestsellers" at bounding box center [266, 168] width 43 height 13
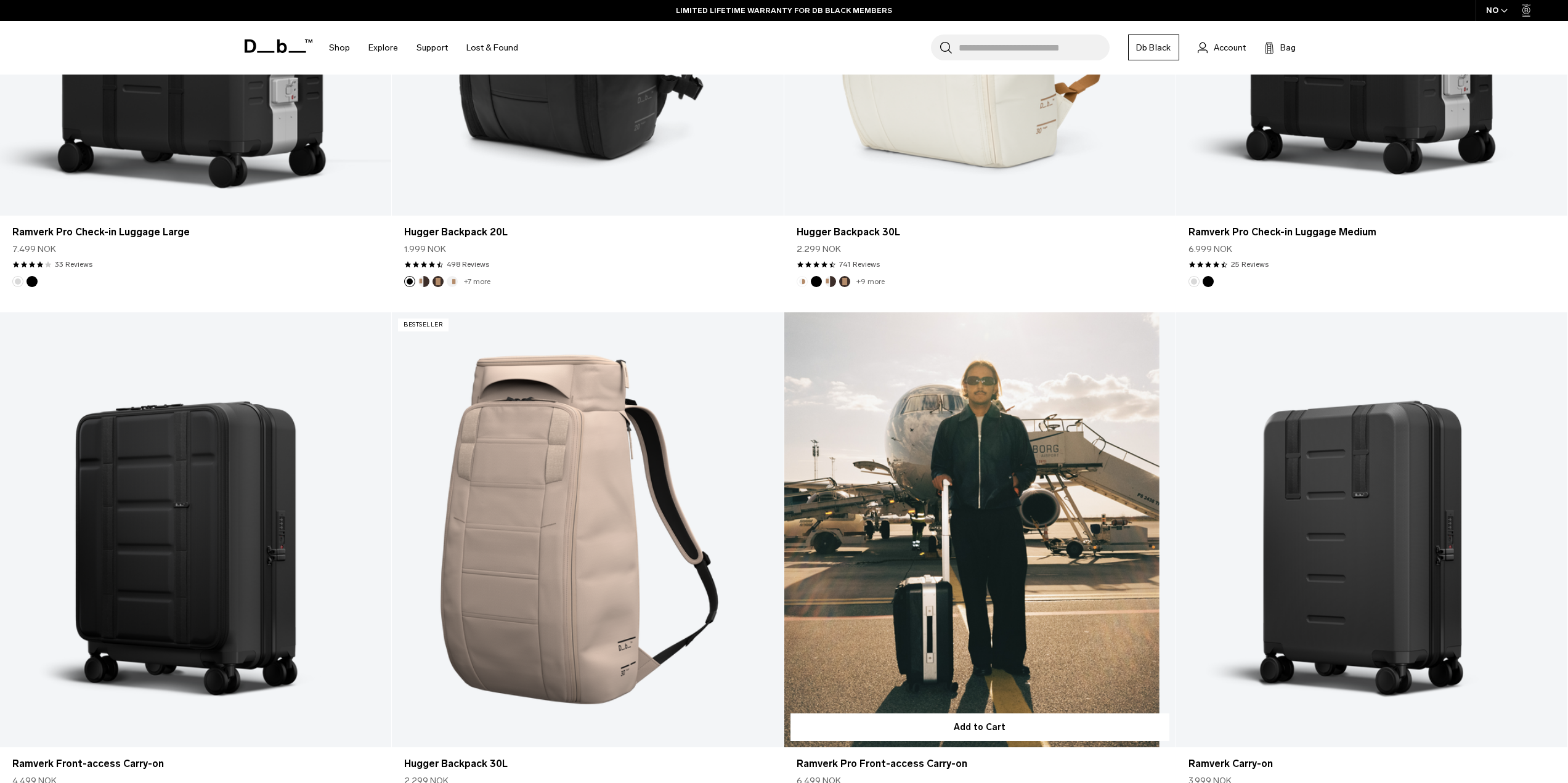
scroll to position [1869, 0]
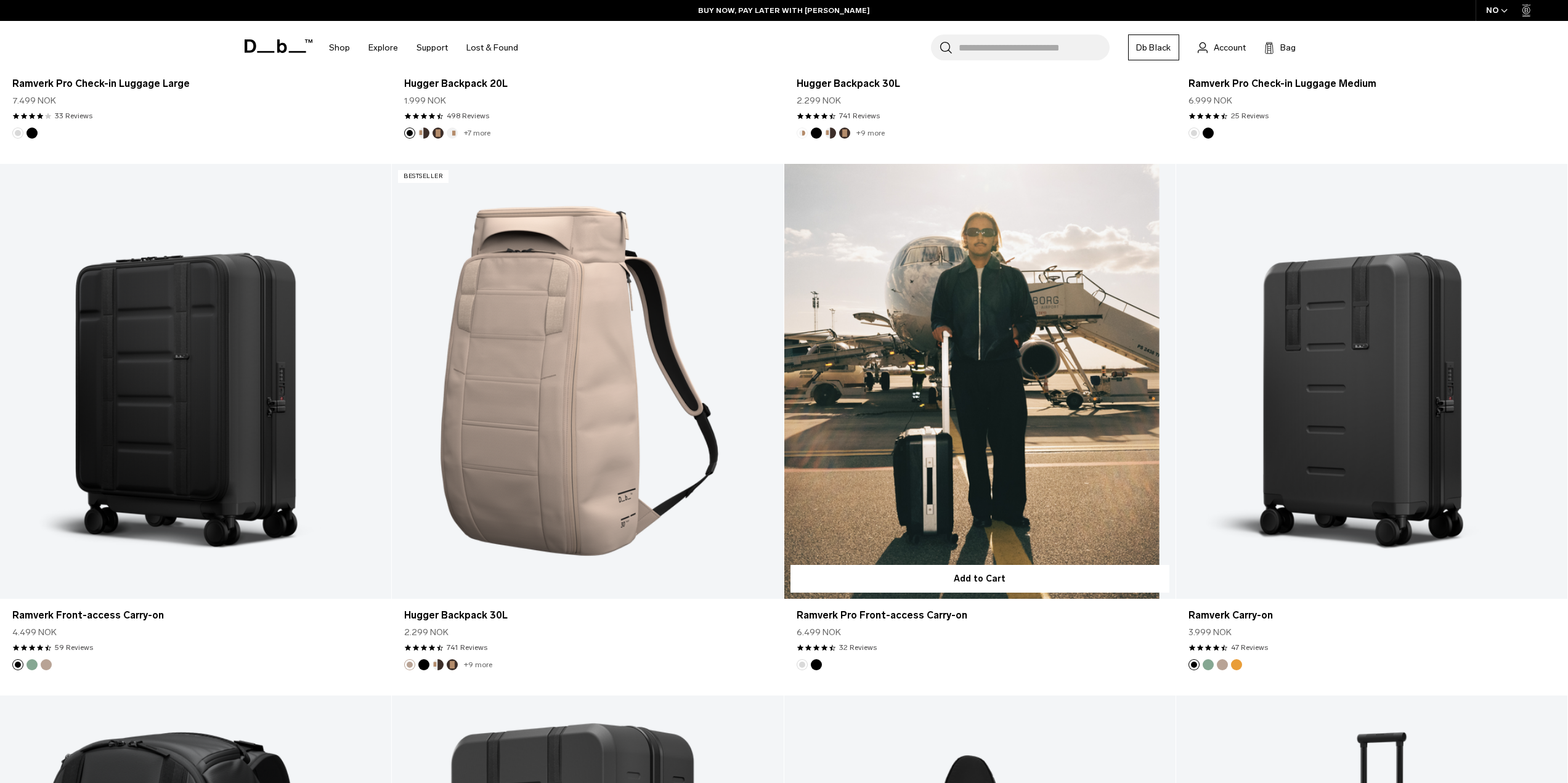
click at [1034, 390] on link "Ramverk Pro Front-access Carry-on" at bounding box center [980, 382] width 391 height 435
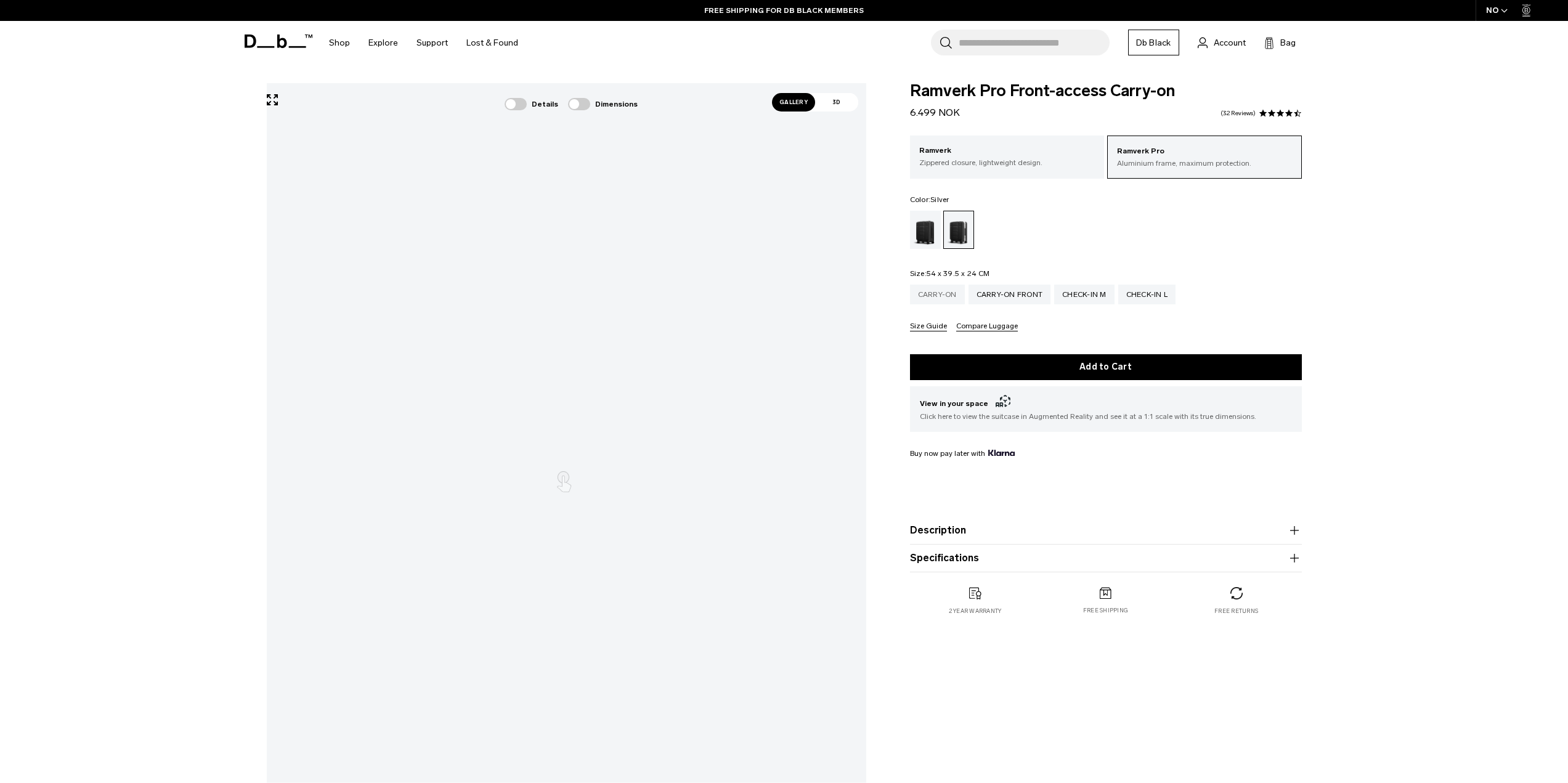
click at [943, 293] on div "Carry-on" at bounding box center [937, 295] width 55 height 20
click at [516, 109] on span at bounding box center [516, 104] width 22 height 13
click at [607, 239] on div at bounding box center [600, 237] width 14 height 14
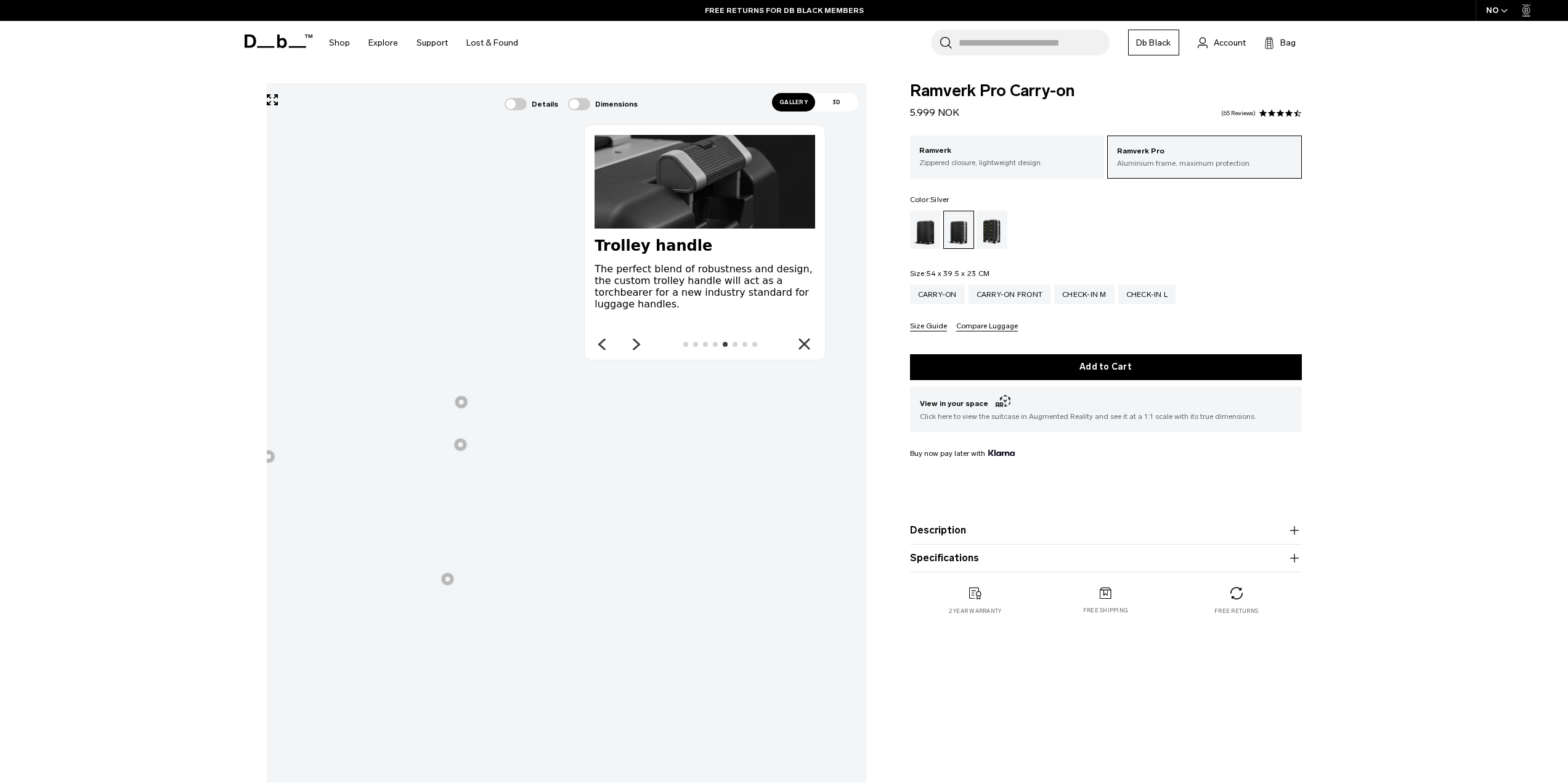
click at [454, 444] on div at bounding box center [460, 445] width 14 height 14
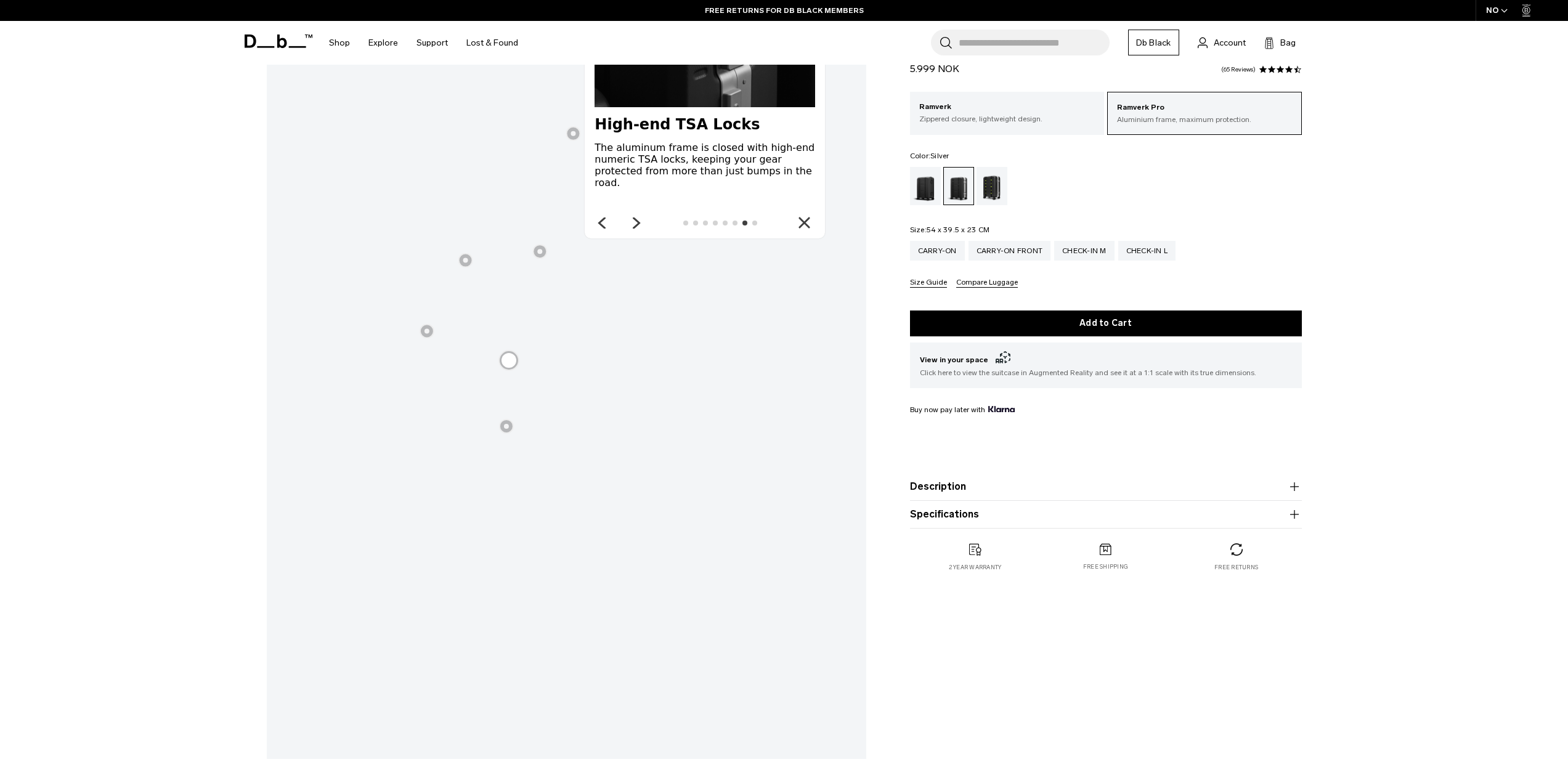
scroll to position [185, 0]
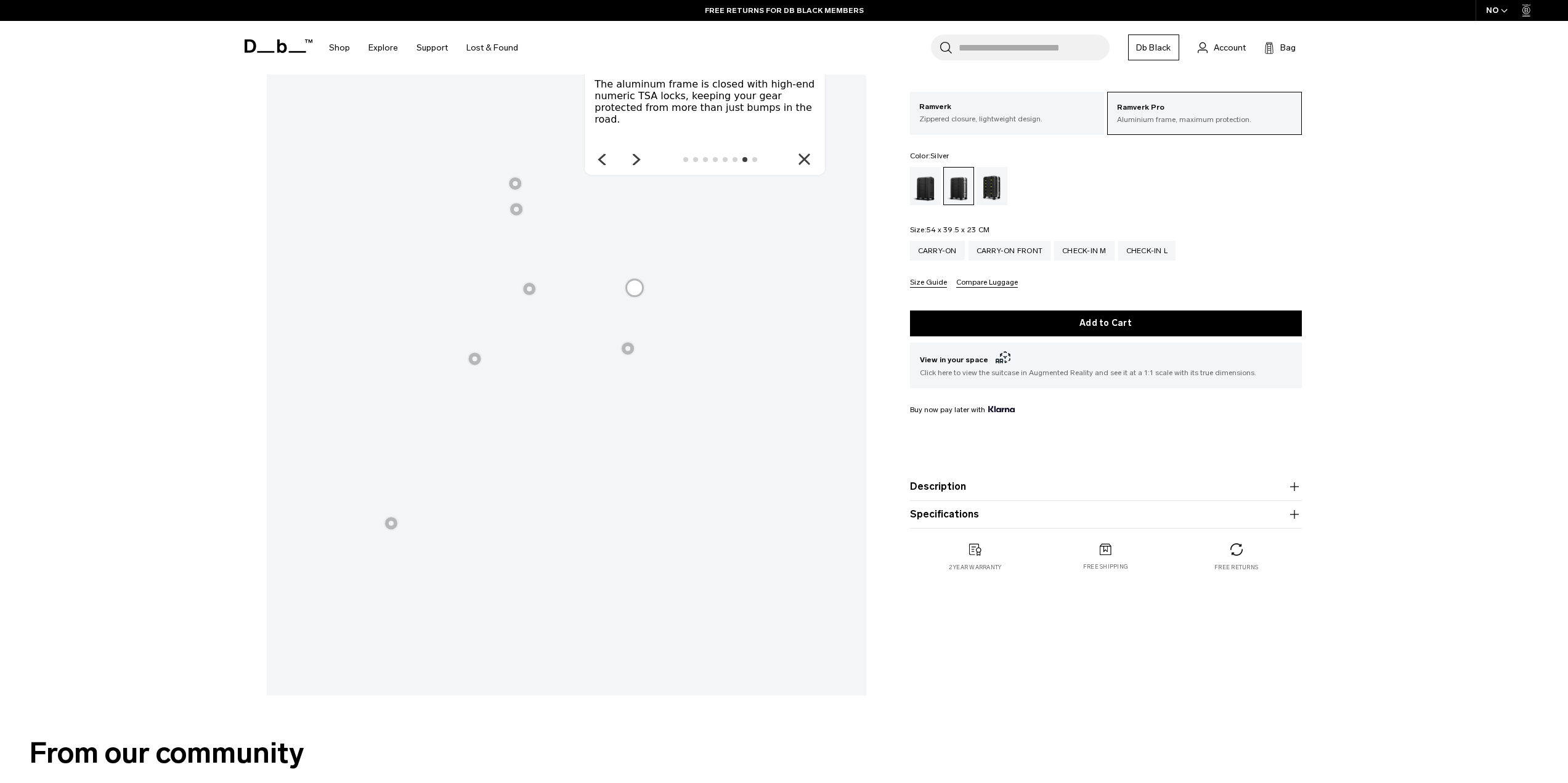
click at [532, 291] on div at bounding box center [529, 289] width 14 height 14
click at [808, 162] on icon "Close" at bounding box center [804, 160] width 13 height 13
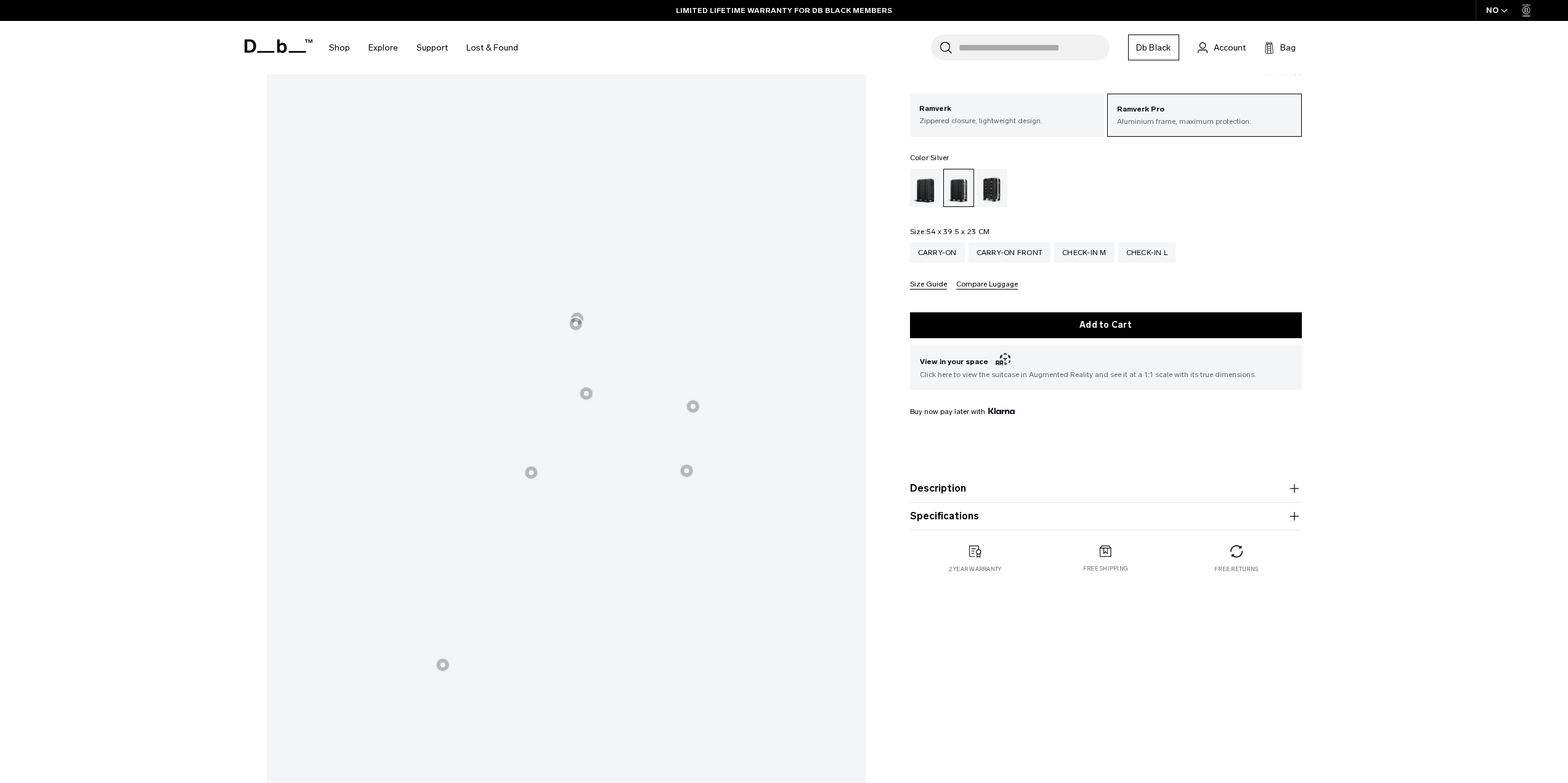
scroll to position [0, 0]
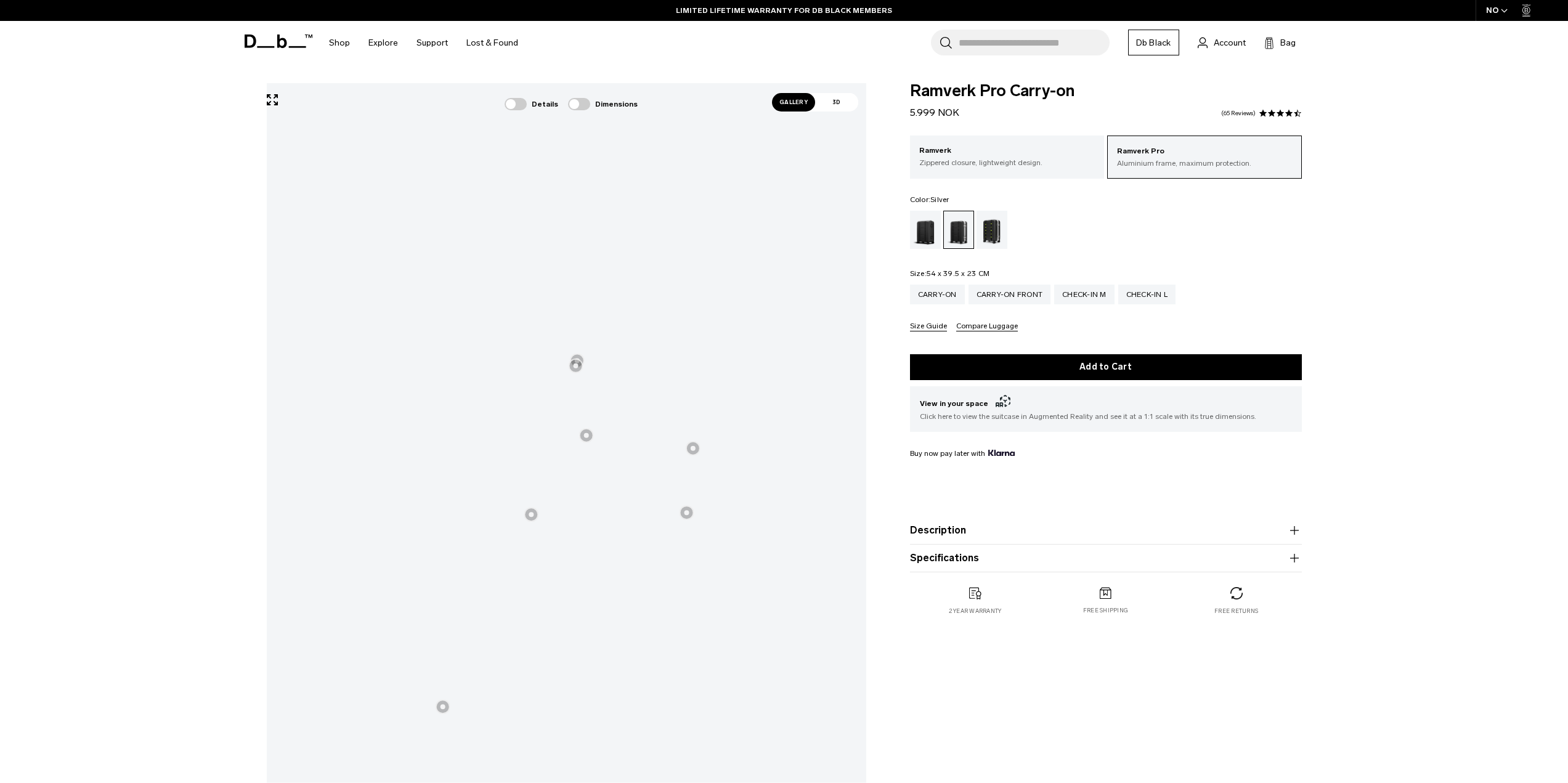
click at [584, 107] on span at bounding box center [579, 104] width 22 height 13
click at [777, 109] on span "Gallery" at bounding box center [793, 102] width 43 height 18
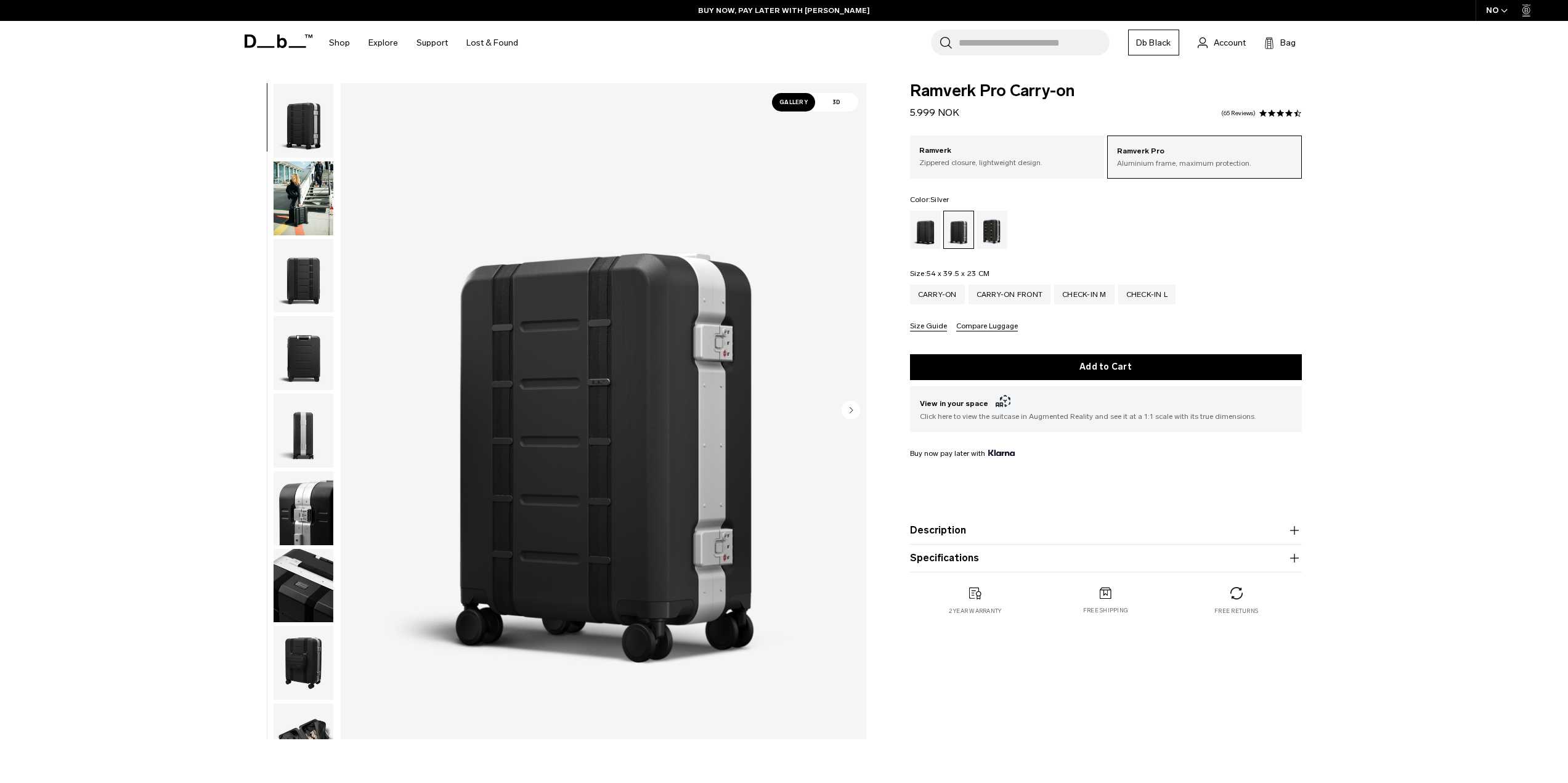
click at [298, 219] on img "button" at bounding box center [303, 198] width 60 height 74
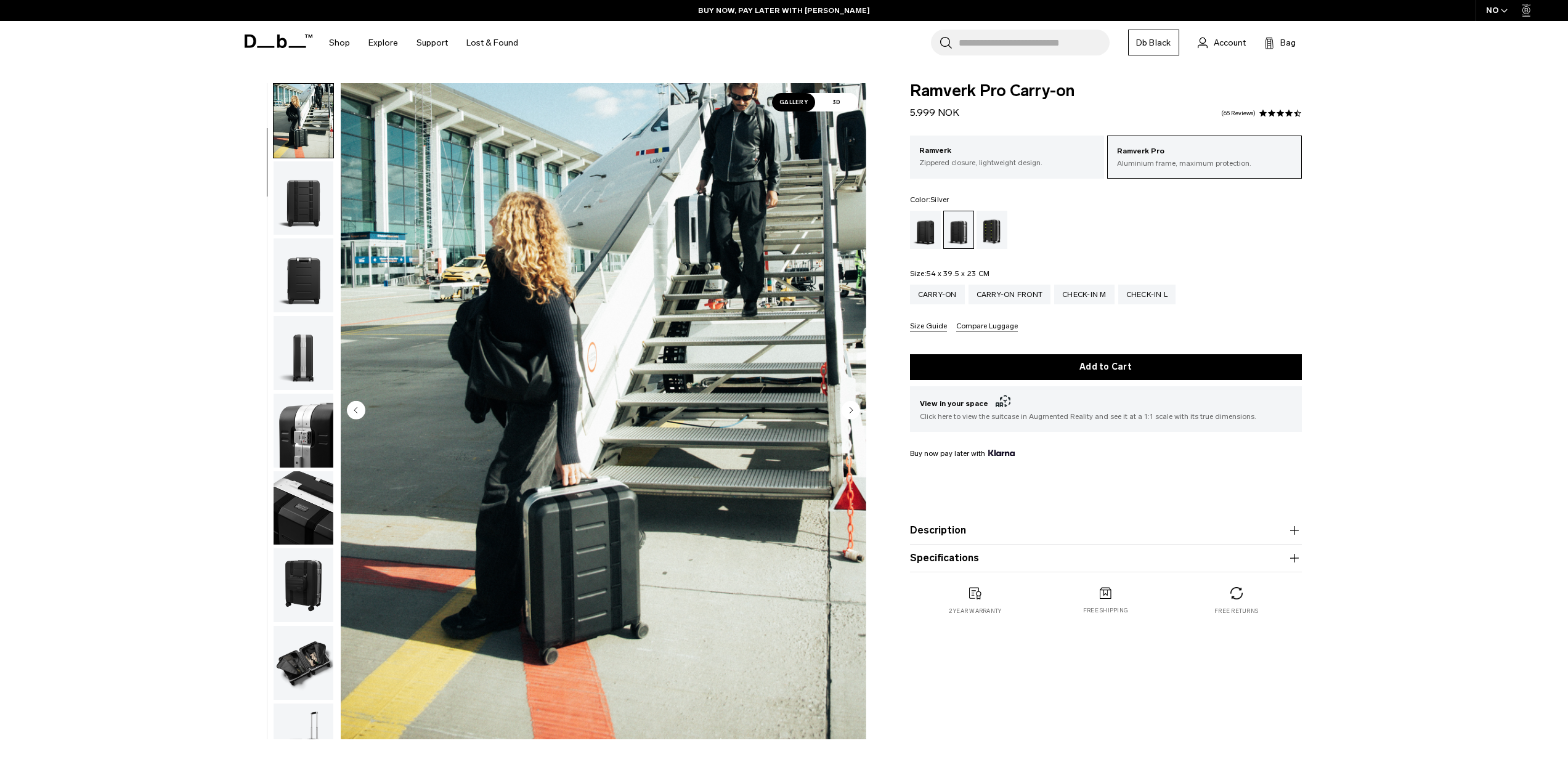
click at [302, 344] on img "button" at bounding box center [303, 353] width 60 height 74
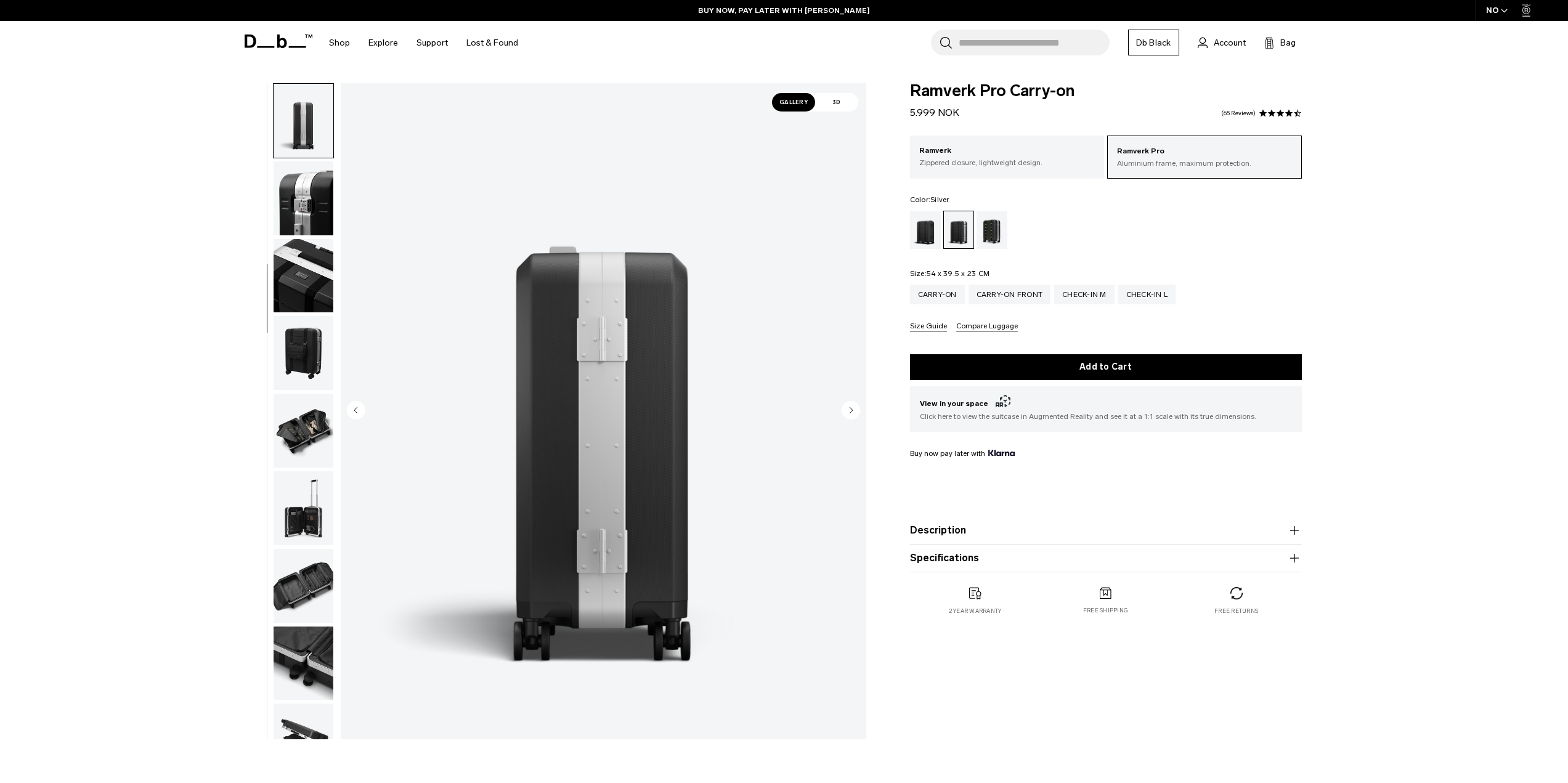
click at [308, 392] on ul at bounding box center [303, 411] width 61 height 656
click at [306, 401] on img "button" at bounding box center [303, 430] width 60 height 74
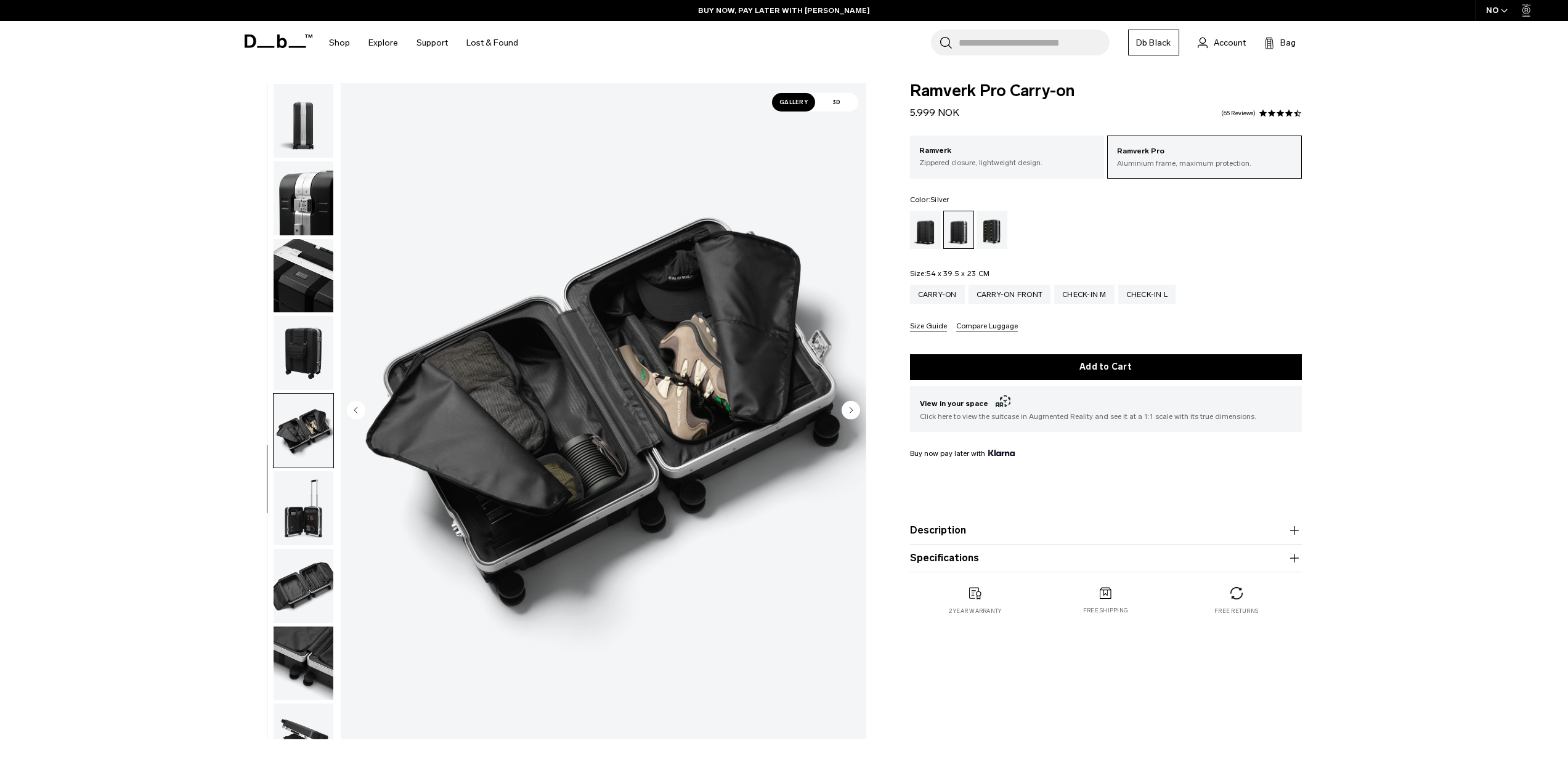
scroll to position [426, 0]
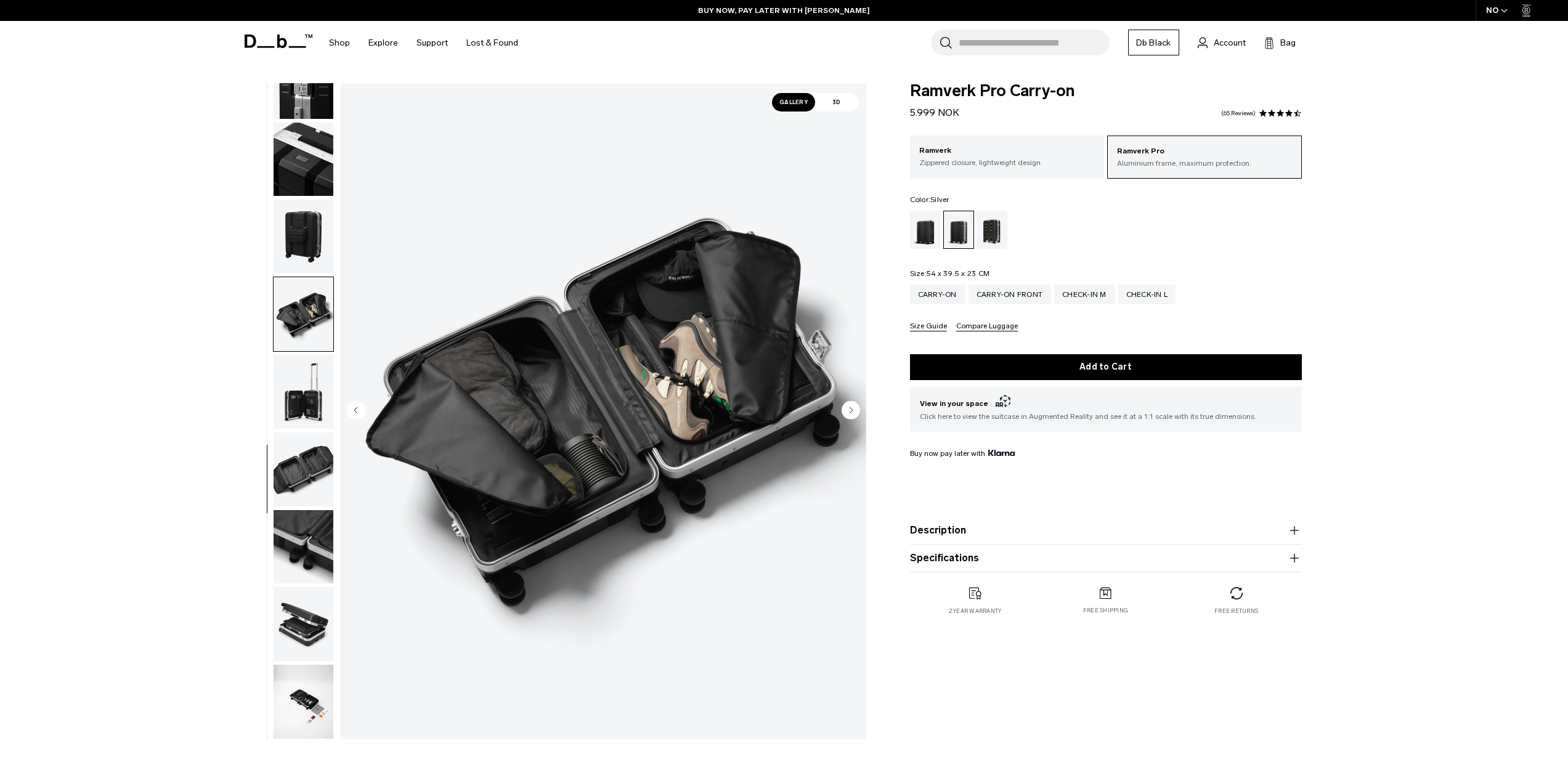
click at [842, 407] on circle "Next slide" at bounding box center [851, 410] width 18 height 18
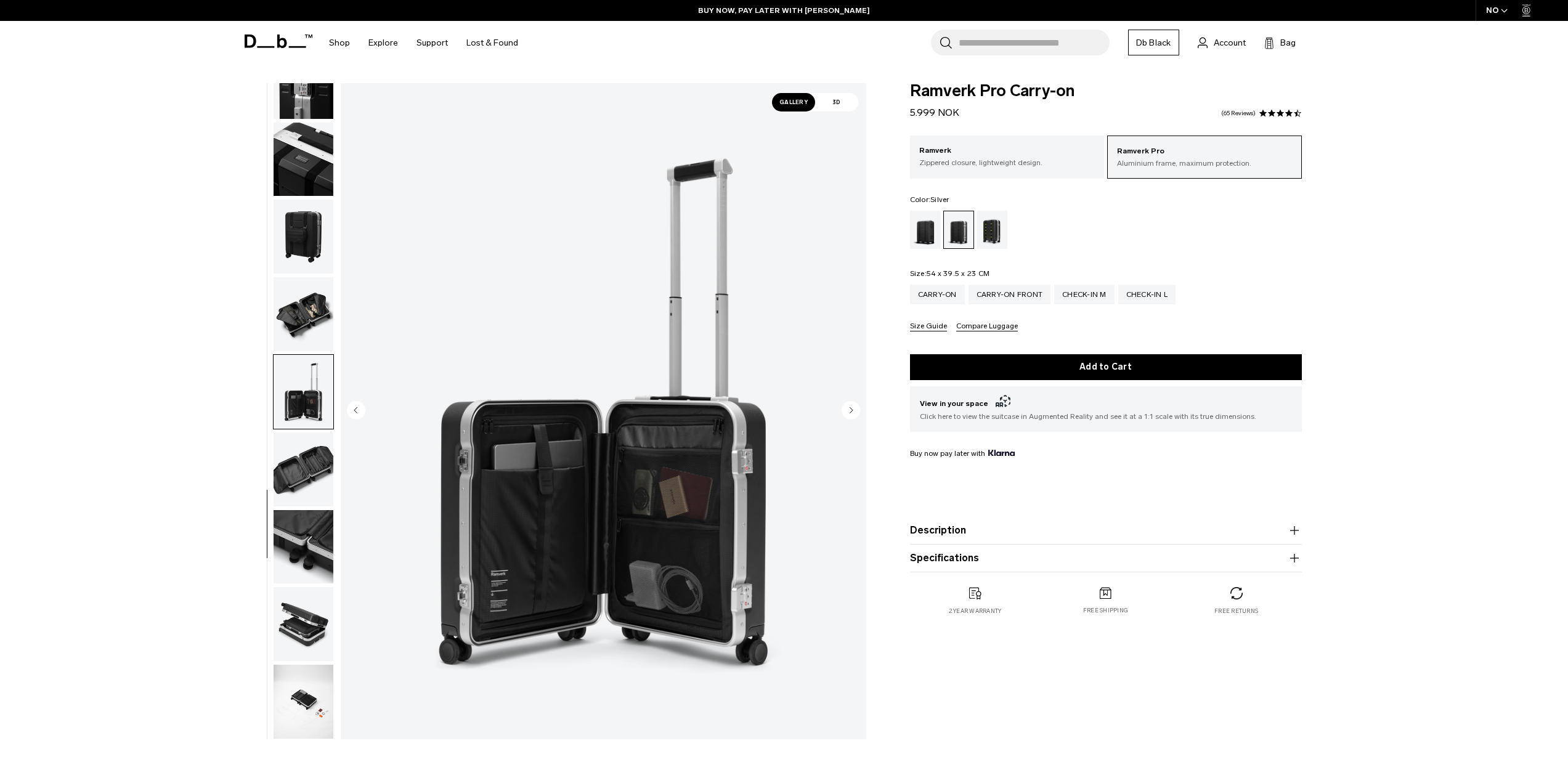
click at [844, 409] on circle "Next slide" at bounding box center [851, 410] width 18 height 18
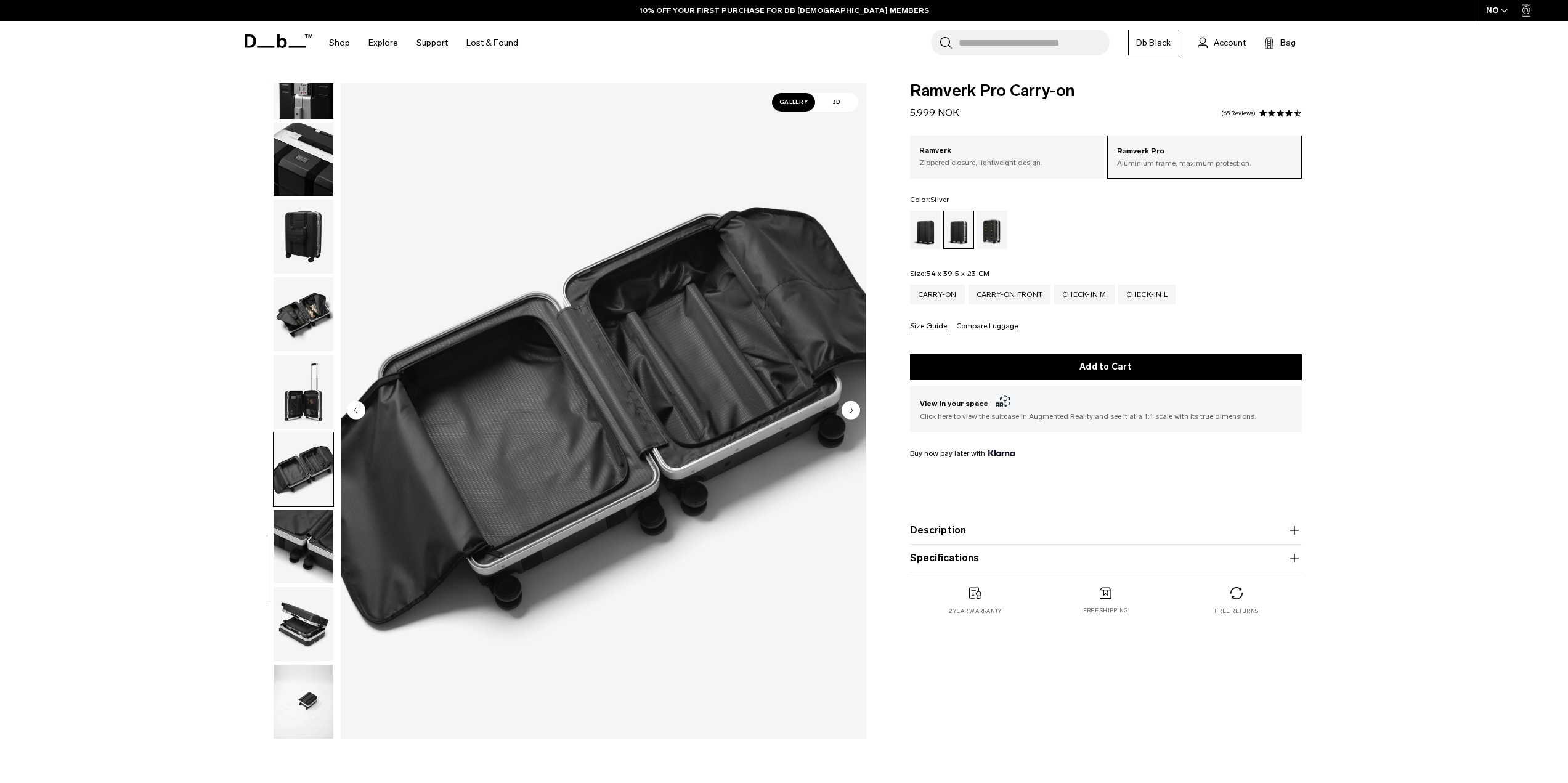
click at [844, 409] on circle "Next slide" at bounding box center [851, 410] width 18 height 18
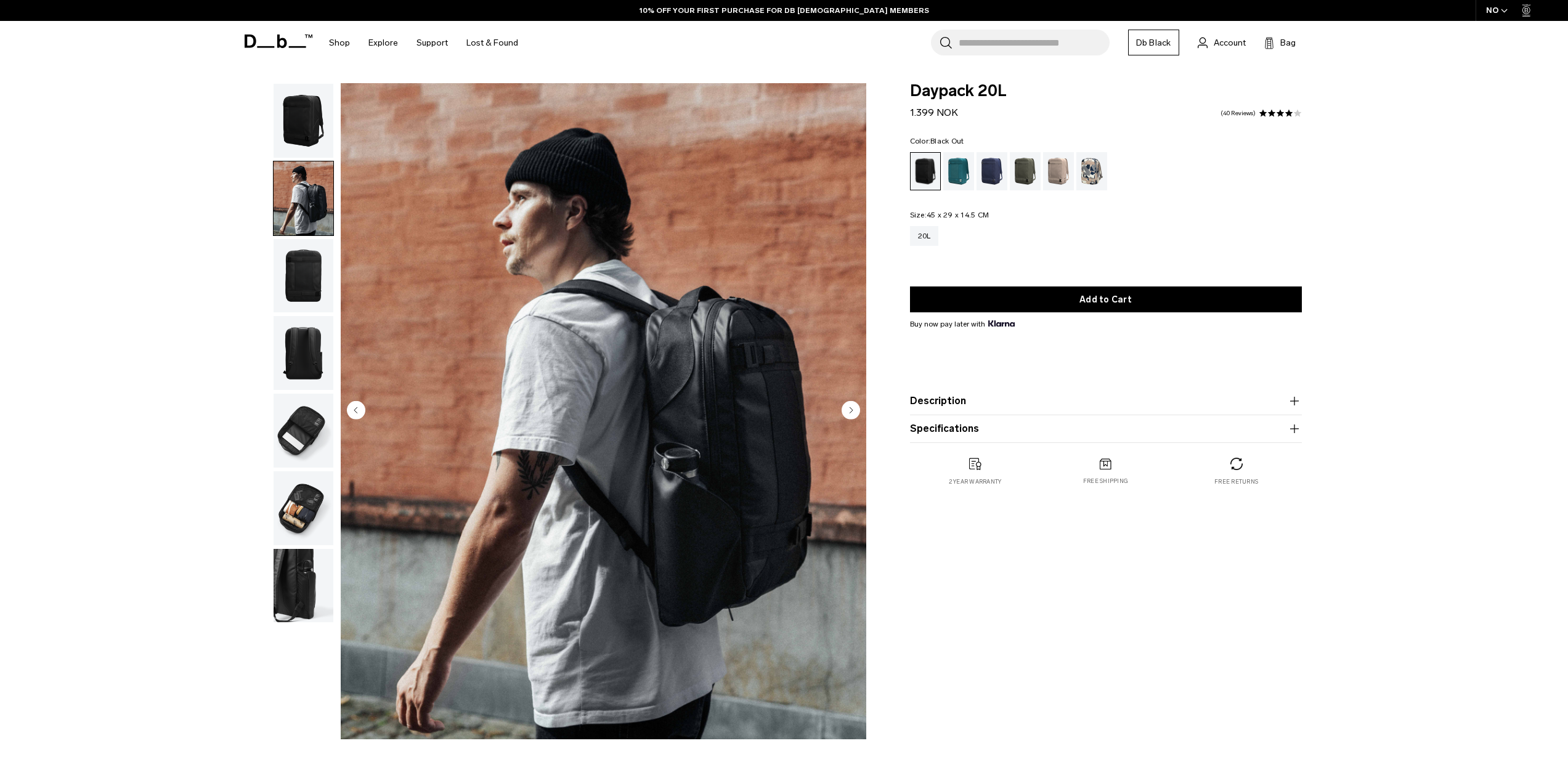
click at [849, 417] on circle "Next slide" at bounding box center [851, 410] width 18 height 18
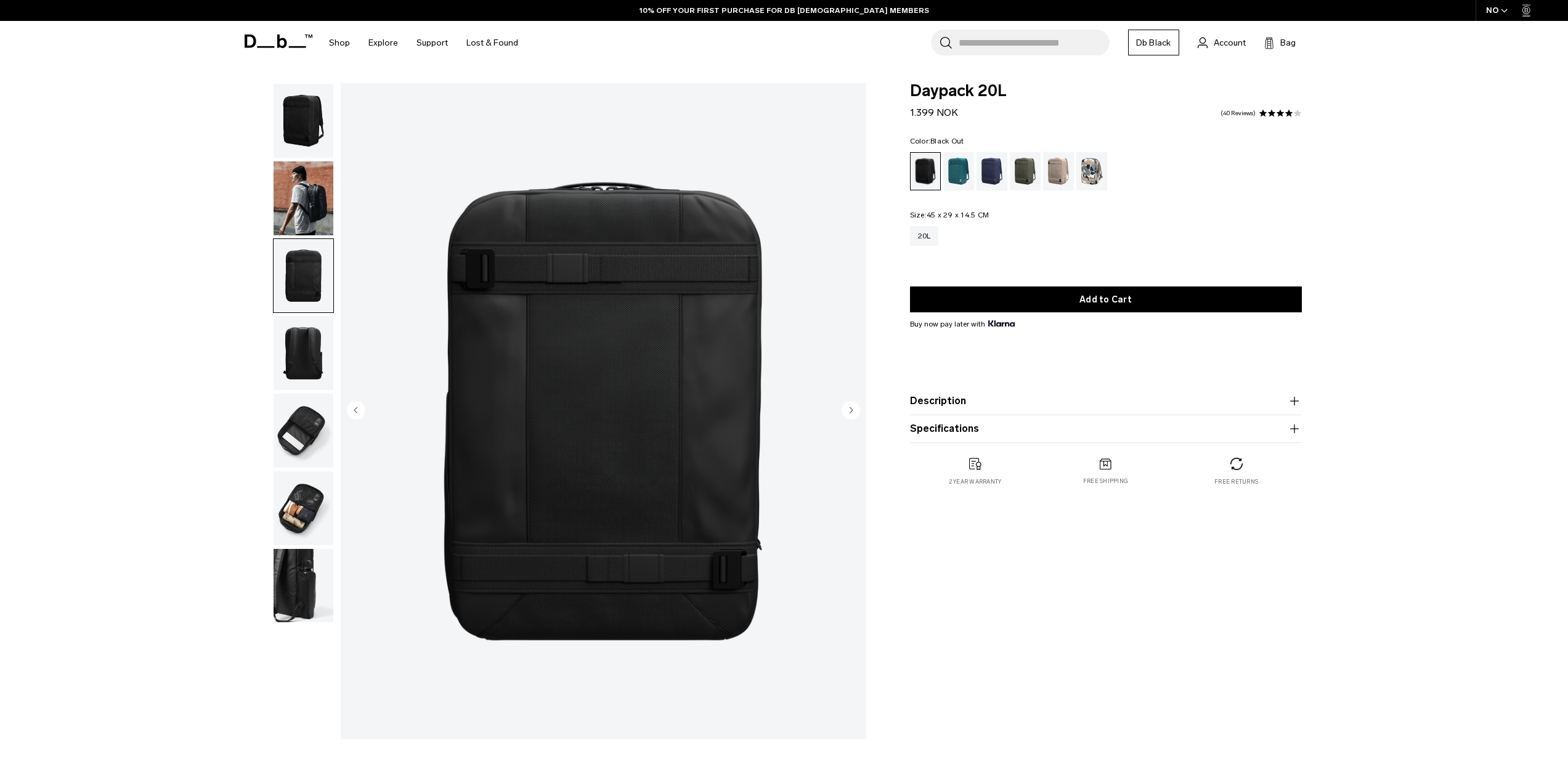
click at [849, 416] on circle "Next slide" at bounding box center [851, 410] width 18 height 18
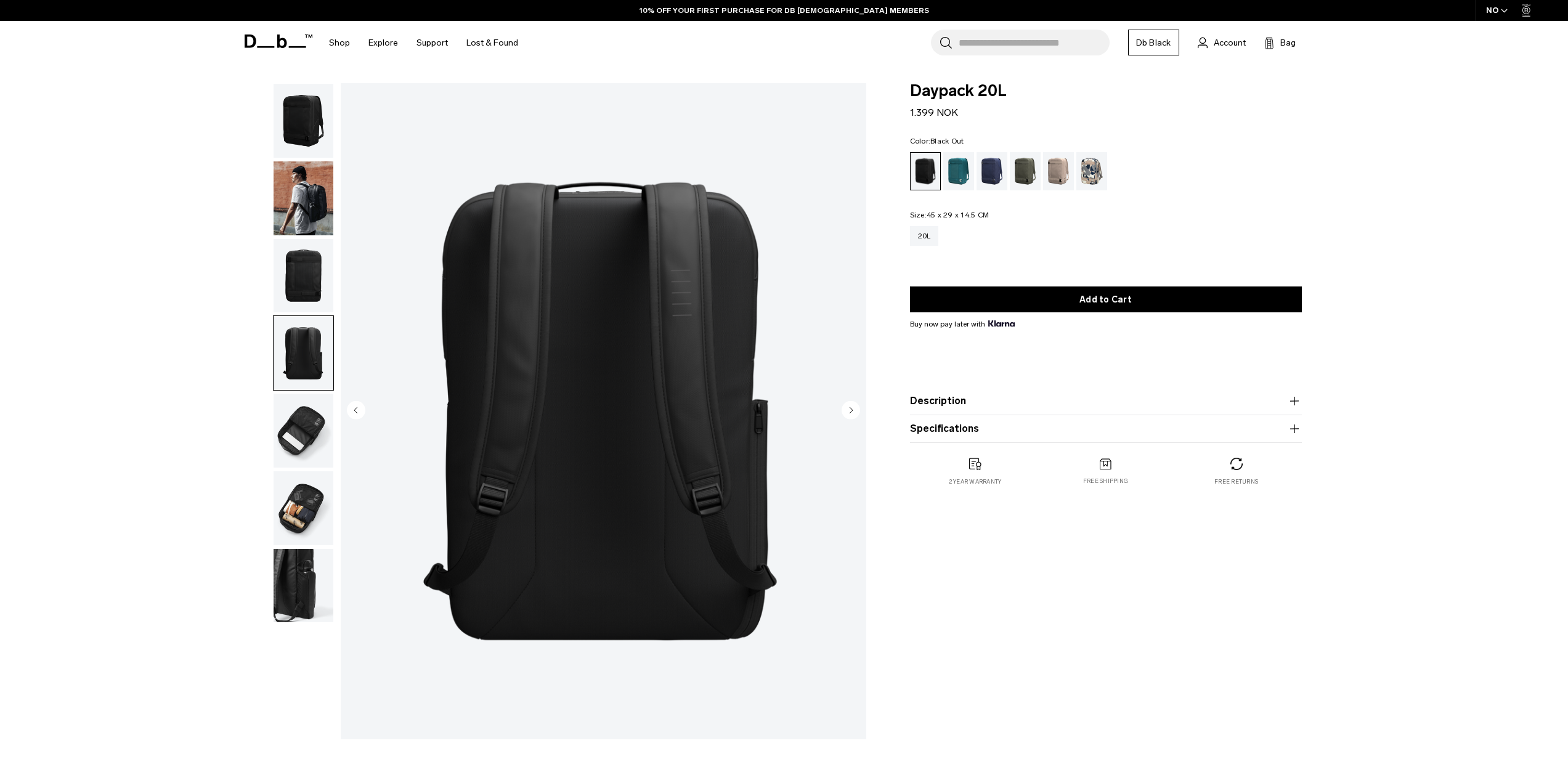
click at [849, 415] on circle "Next slide" at bounding box center [851, 410] width 18 height 18
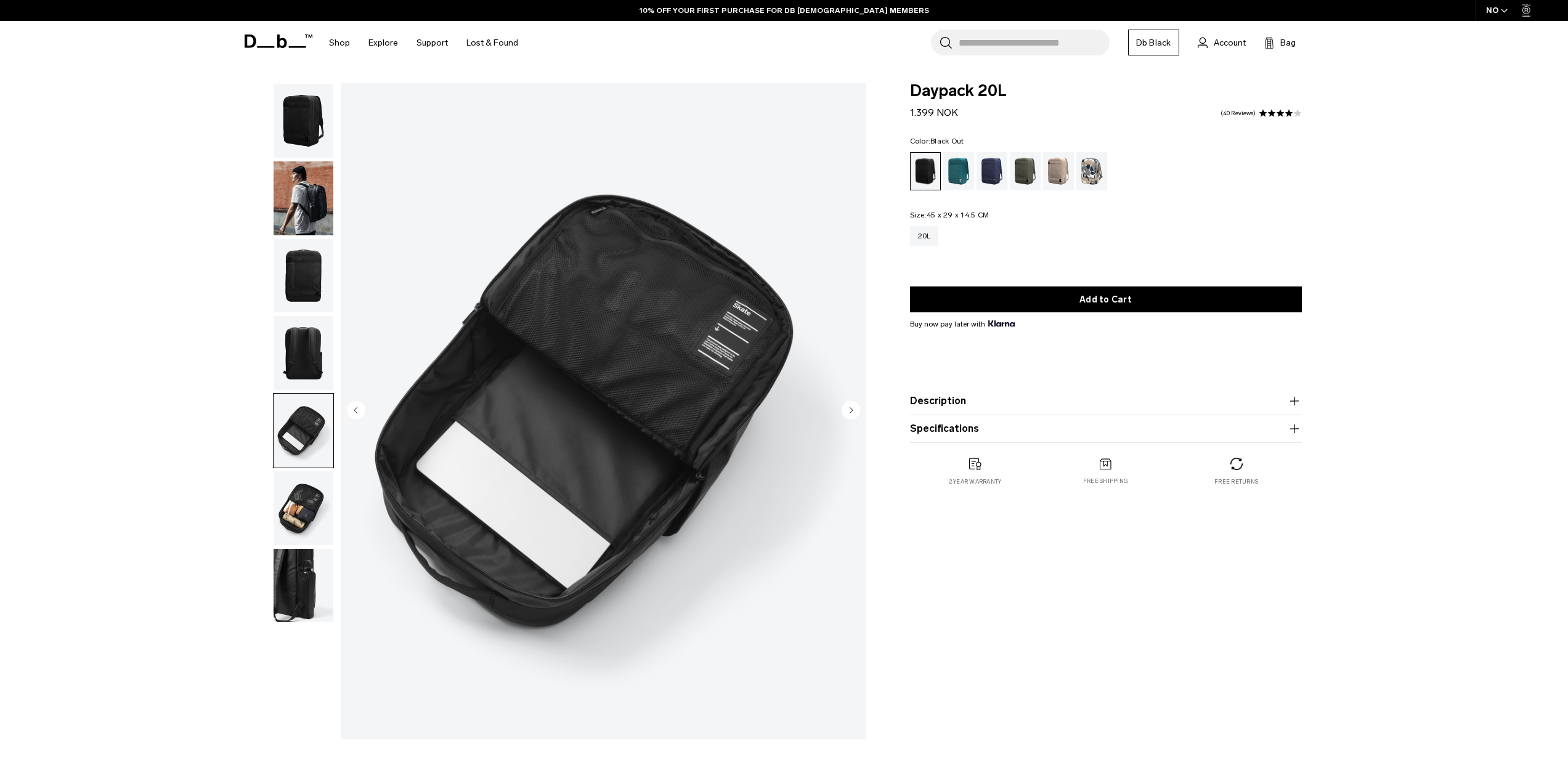
click at [849, 414] on circle "Next slide" at bounding box center [851, 410] width 18 height 18
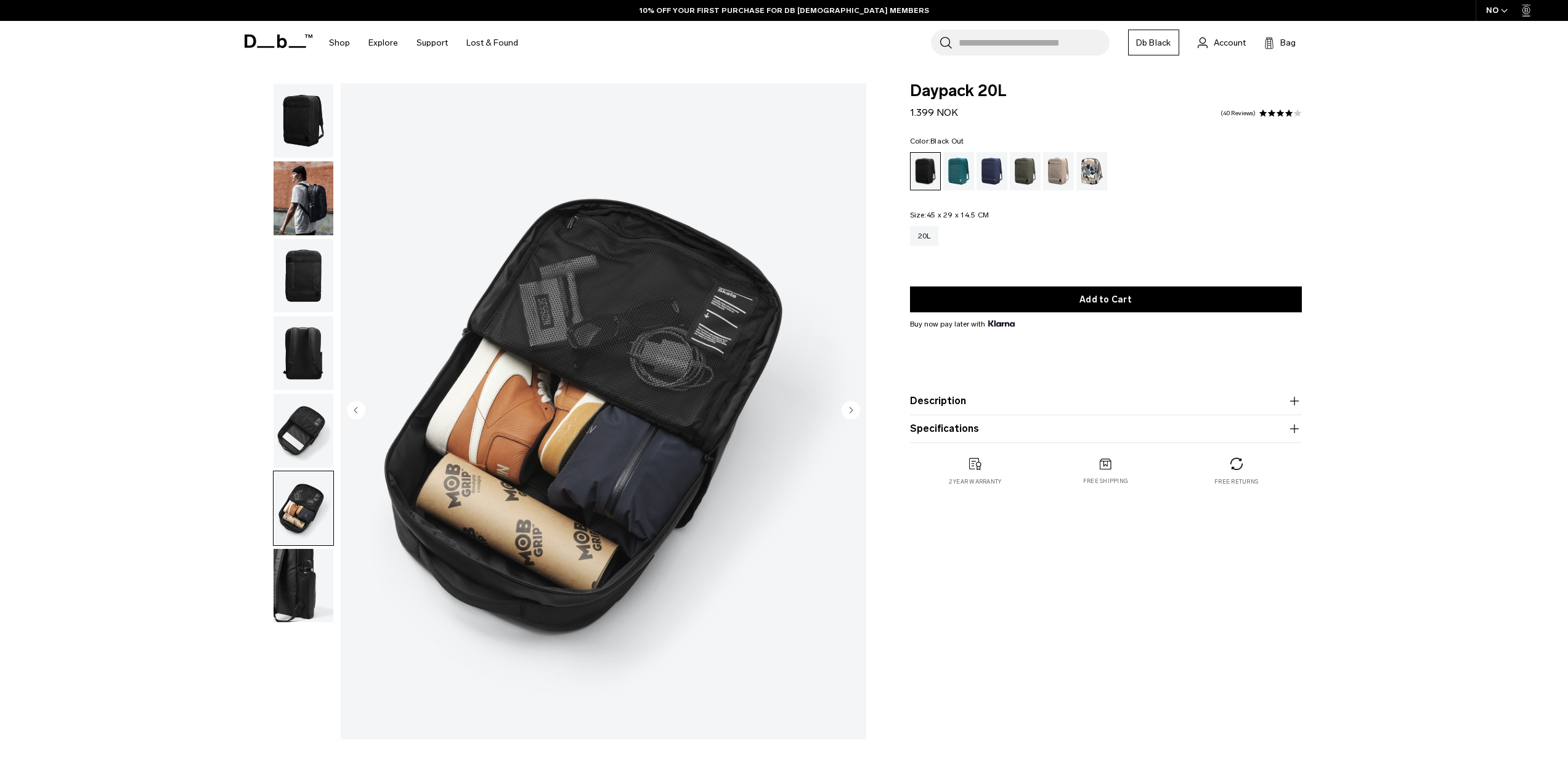
click at [849, 414] on circle "Next slide" at bounding box center [851, 410] width 18 height 18
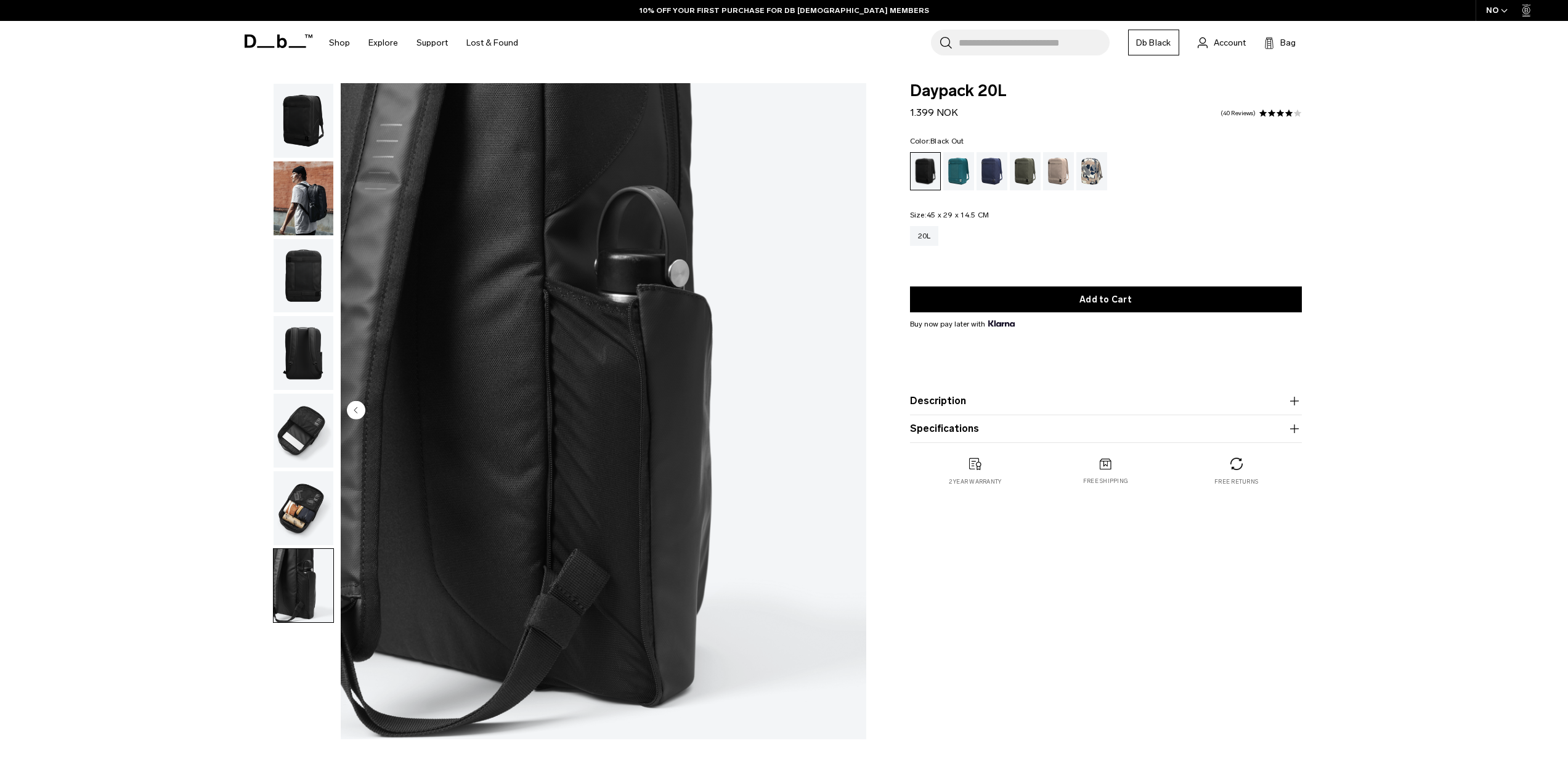
click at [849, 413] on img "7 / 7" at bounding box center [603, 411] width 526 height 656
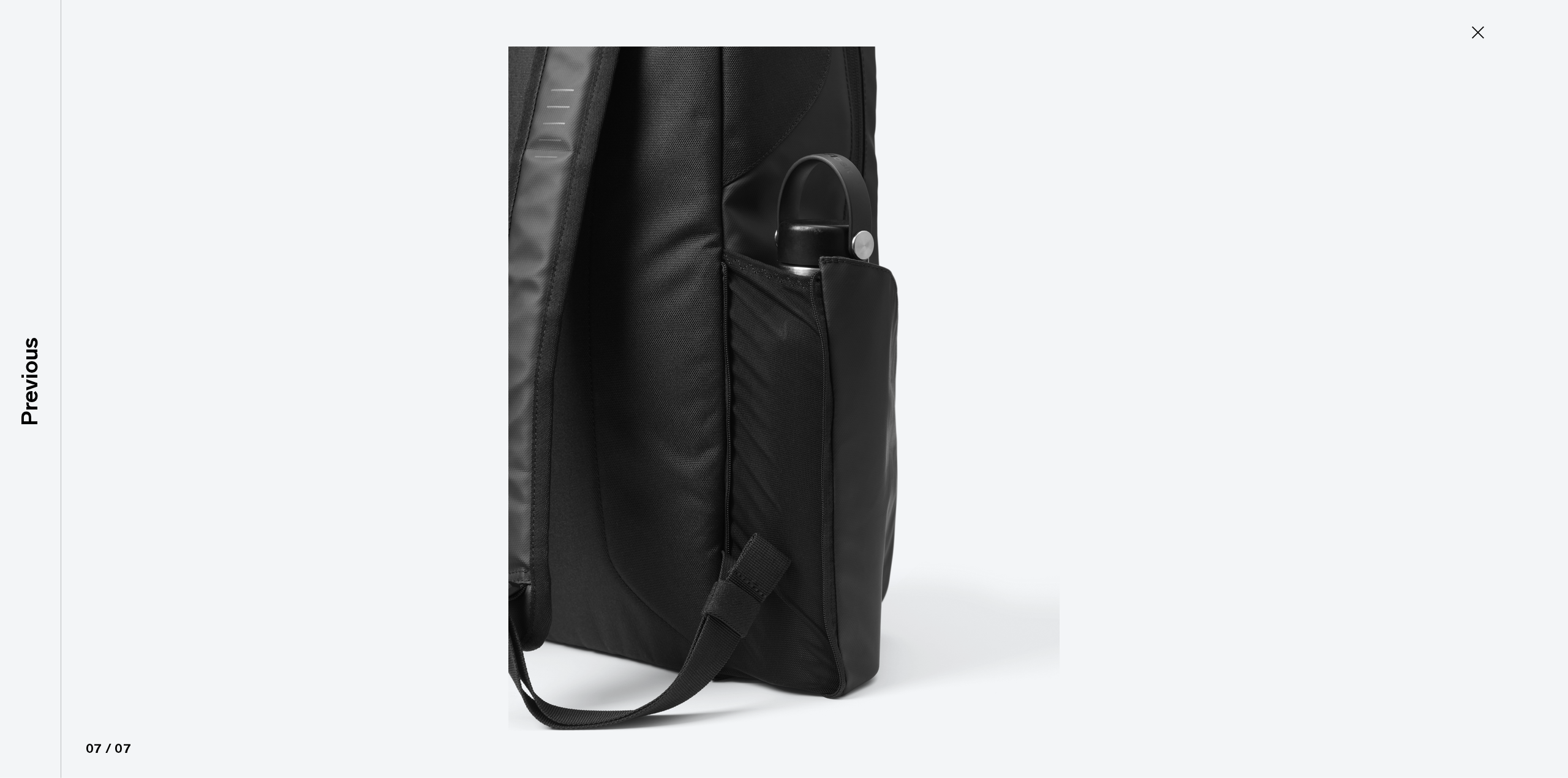
click at [844, 411] on img at bounding box center [784, 389] width 551 height 778
click at [1233, 193] on div at bounding box center [784, 389] width 1568 height 778
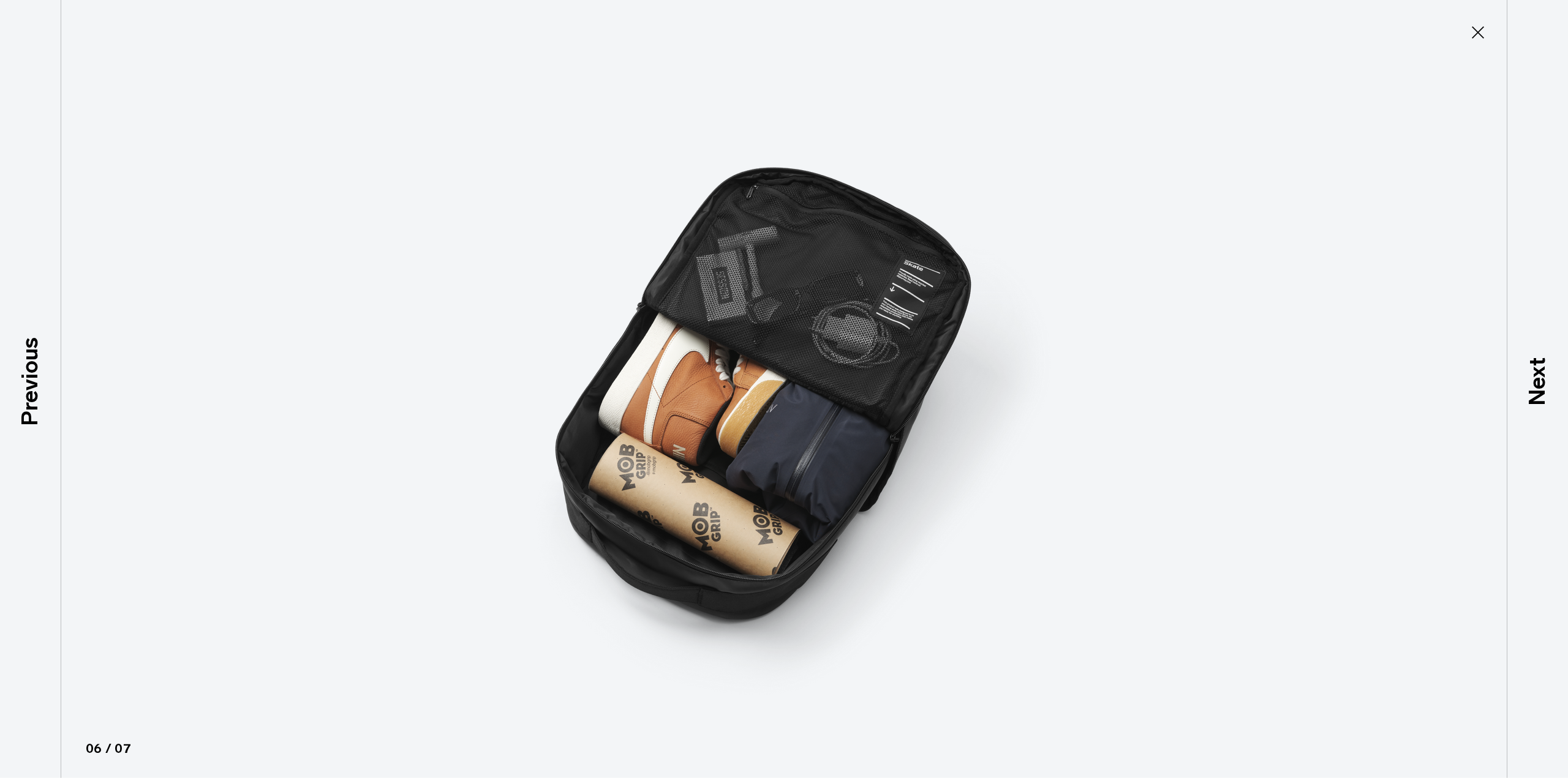
click at [1488, 28] on button "Close" at bounding box center [1478, 32] width 41 height 26
